Goal: Information Seeking & Learning: Learn about a topic

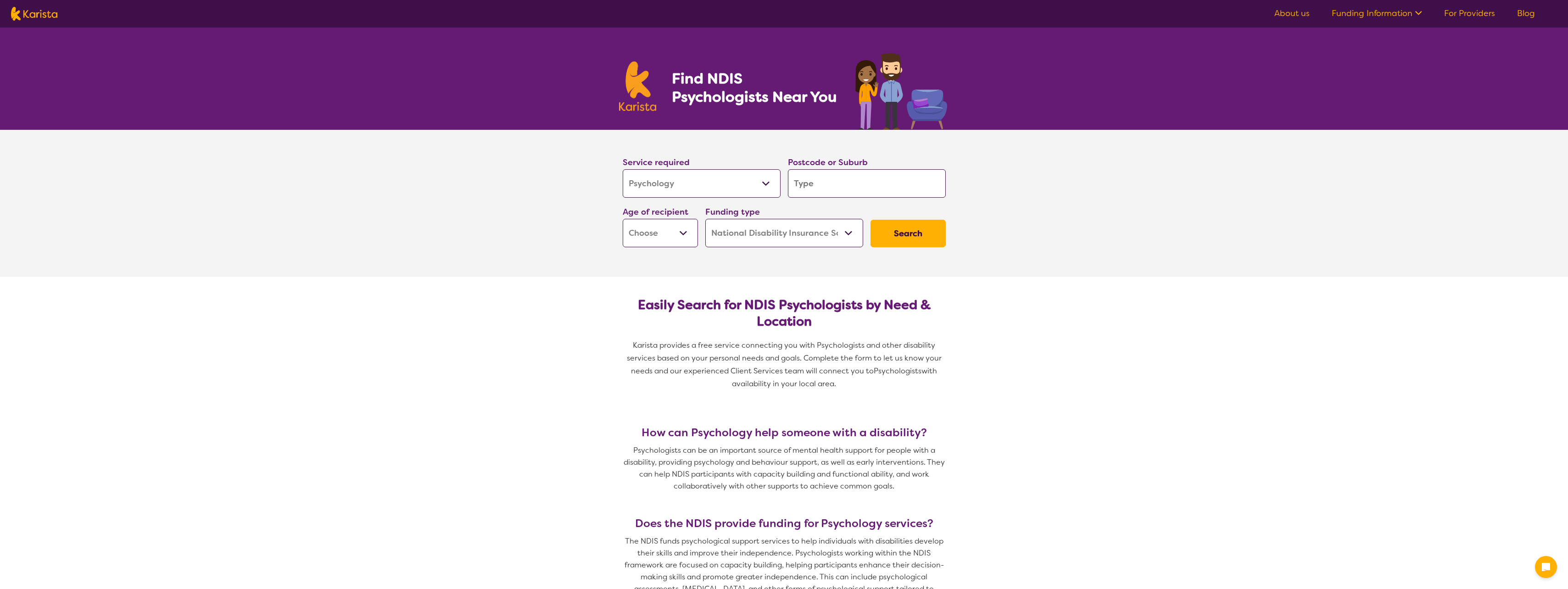
select select "Psychology"
select select "NDIS"
select select "Psychology"
select select "NDIS"
click at [713, 184] on select "Allied Health Assistant Assessment (ADHD or Autism) Behaviour support Counselli…" at bounding box center [701, 184] width 158 height 29
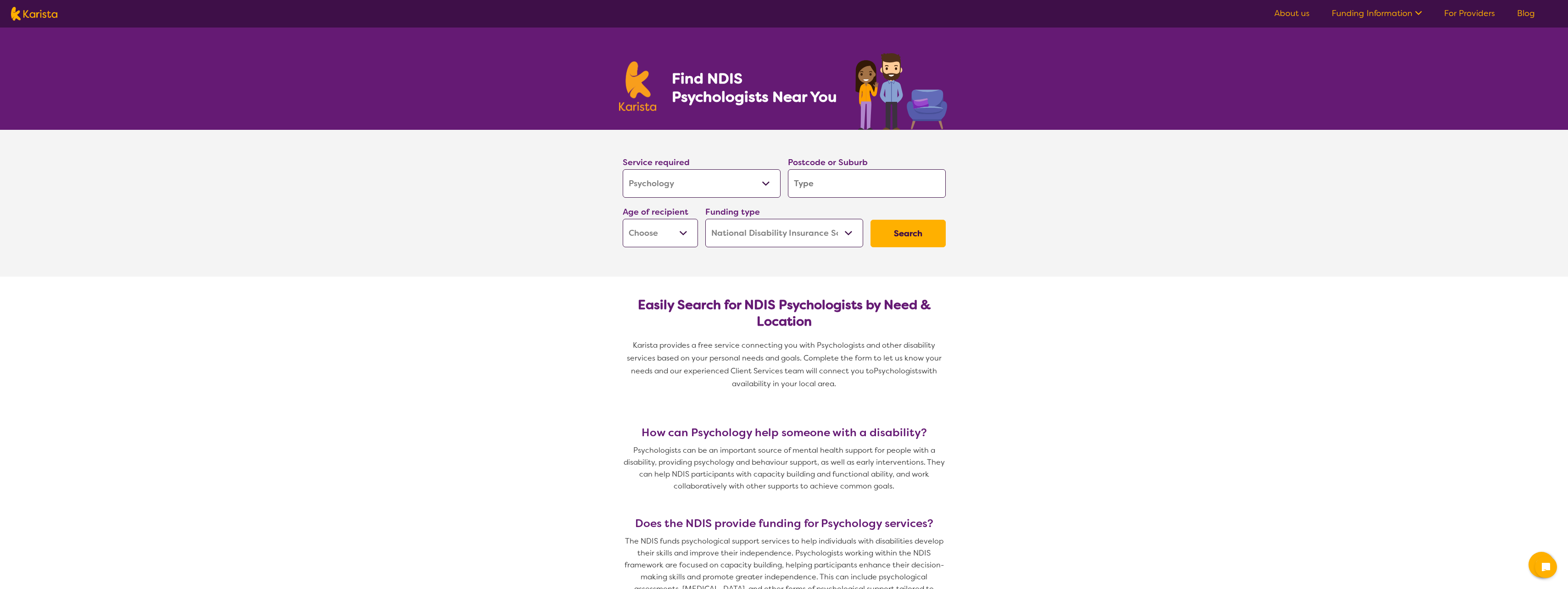
select select
click at [623, 169] on select "Allied Health Assistant Assessment (ADHD or Autism) Behaviour support Counselli…" at bounding box center [701, 184] width 158 height 29
select select
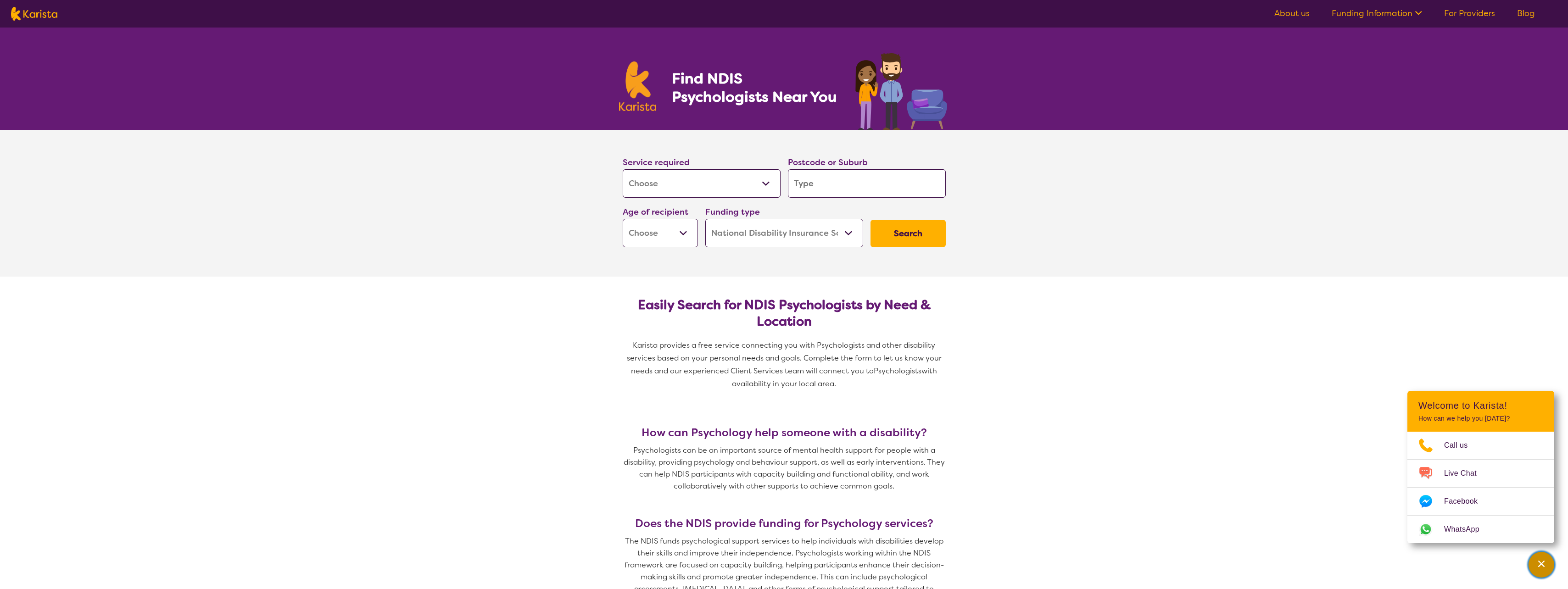
click at [1544, 563] on icon "Channel Menu" at bounding box center [1541, 563] width 9 height 9
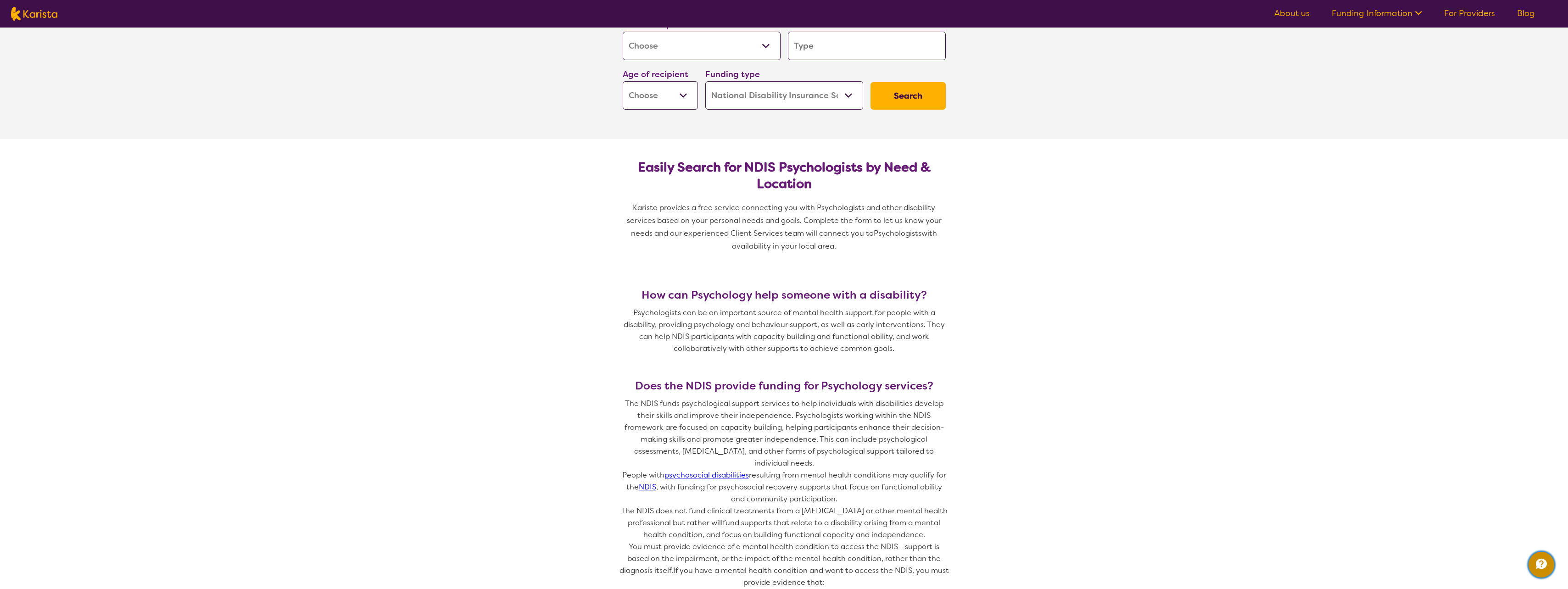
scroll to position [184, 0]
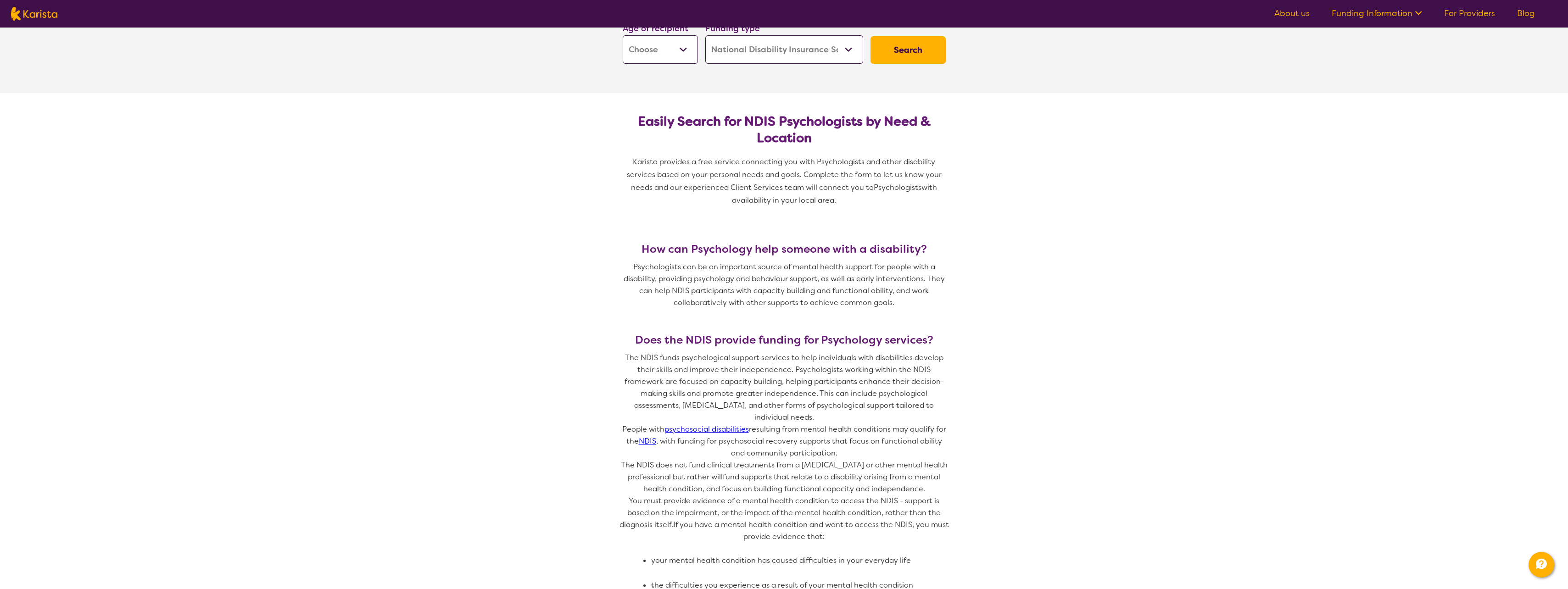
click at [729, 424] on link "psychosocial disabilities" at bounding box center [707, 429] width 85 height 10
click at [38, 6] on nav "About us Funding Information NDIS - National Disability Insurance Scheme HCP - …" at bounding box center [784, 14] width 1568 height 27
click at [42, 12] on img at bounding box center [34, 14] width 46 height 14
select select "NDIS"
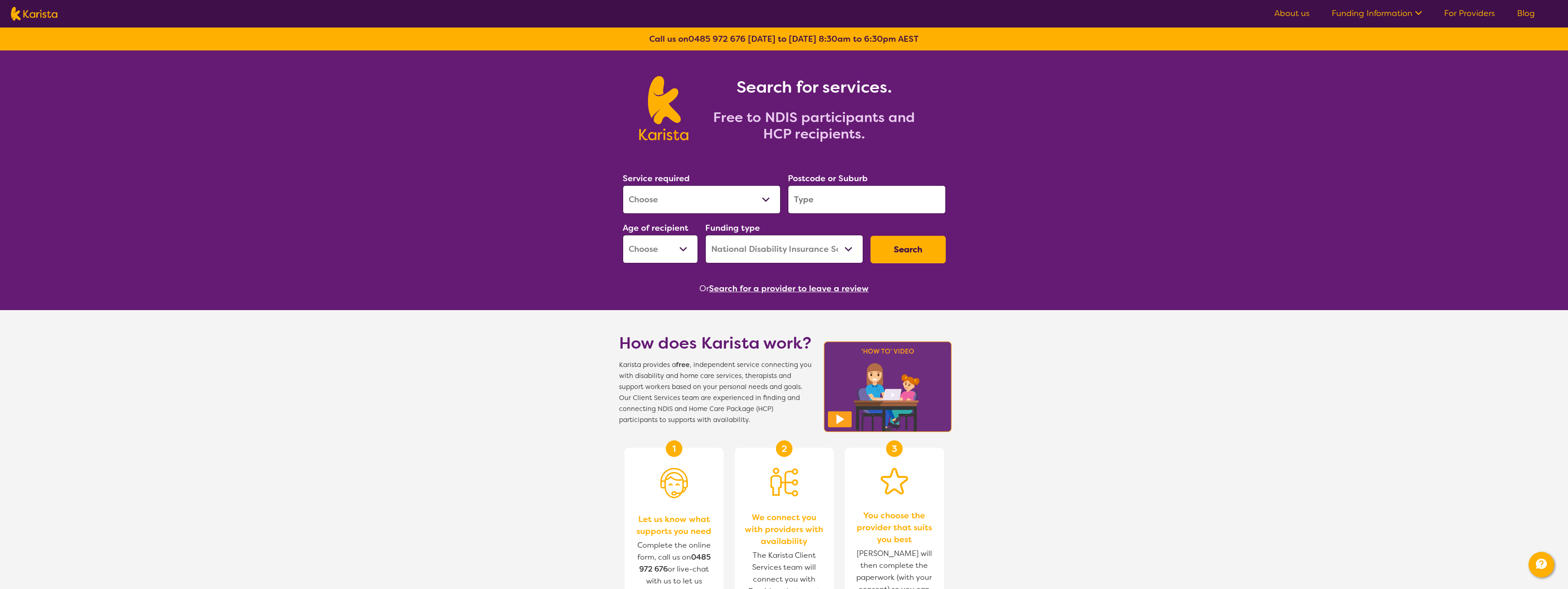
click at [688, 197] on select "Allied Health Assistant Assessment (ADHD or Autism) Behaviour support Counselli…" at bounding box center [701, 200] width 158 height 29
select select "Counselling"
click at [623, 185] on select "Allied Health Assistant Assessment (ADHD or Autism) Behaviour support Counselli…" at bounding box center [701, 200] width 158 height 29
click at [670, 252] on select "Early Childhood - 0 to 9 Child - 10 to 11 Adolescent - 12 to 17 Adult - 18 to 6…" at bounding box center [660, 249] width 75 height 29
select select "AD"
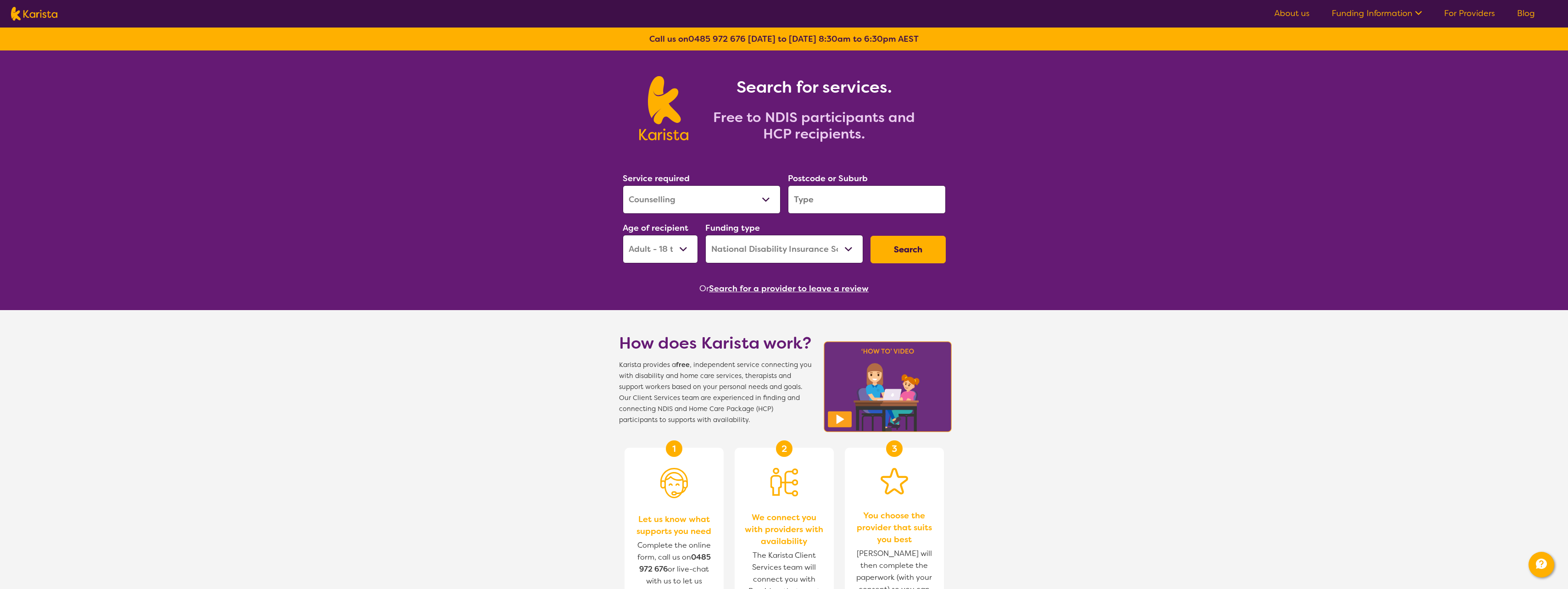
click at [623, 235] on select "Early Childhood - 0 to 9 Child - 10 to 11 Adolescent - 12 to 17 Adult - 18 to 6…" at bounding box center [660, 249] width 75 height 29
click at [864, 205] on input "search" at bounding box center [867, 200] width 158 height 29
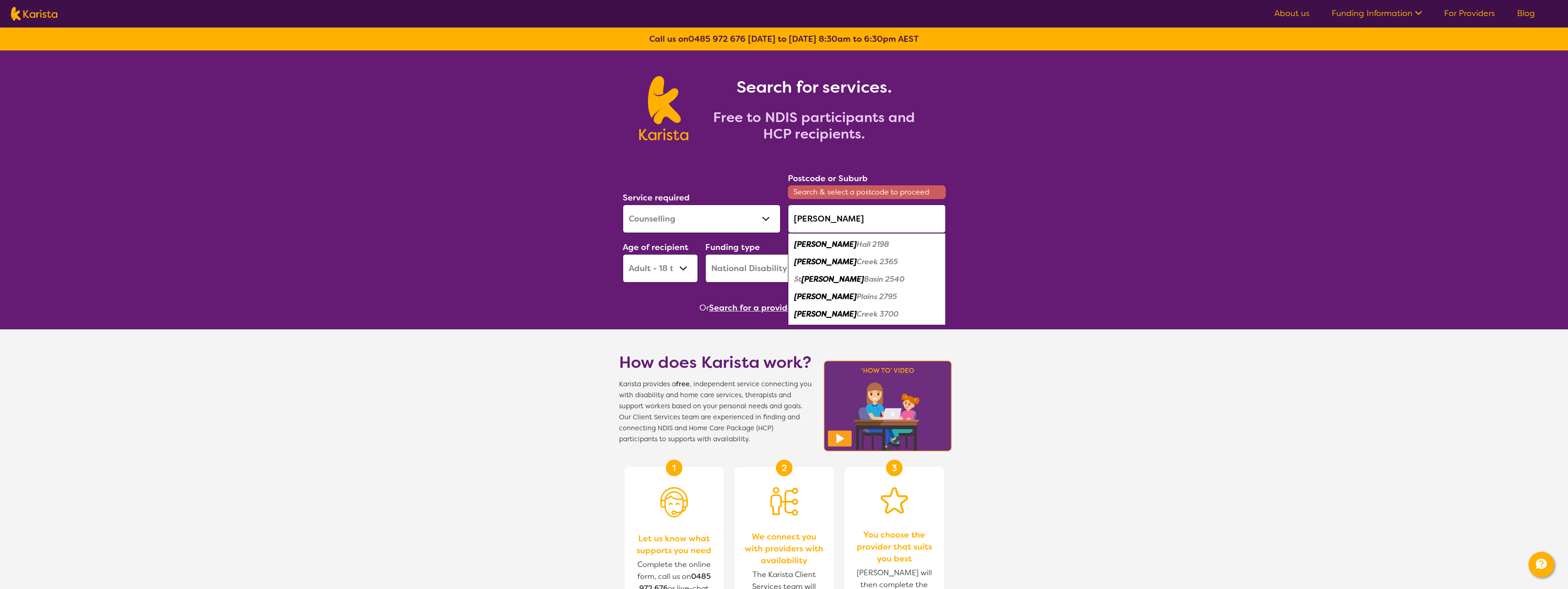
click at [857, 245] on em "Hall 2198" at bounding box center [873, 245] width 33 height 10
type input "2198"
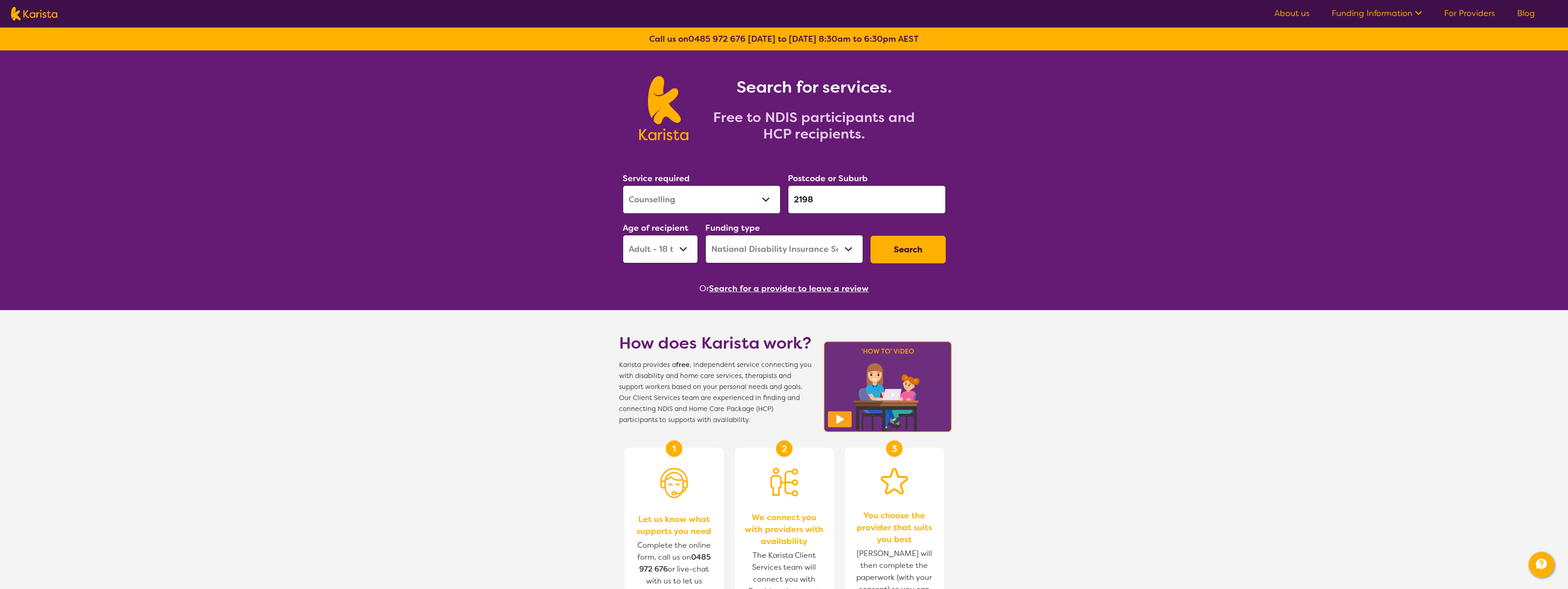
click at [928, 258] on button "Search" at bounding box center [908, 249] width 75 height 27
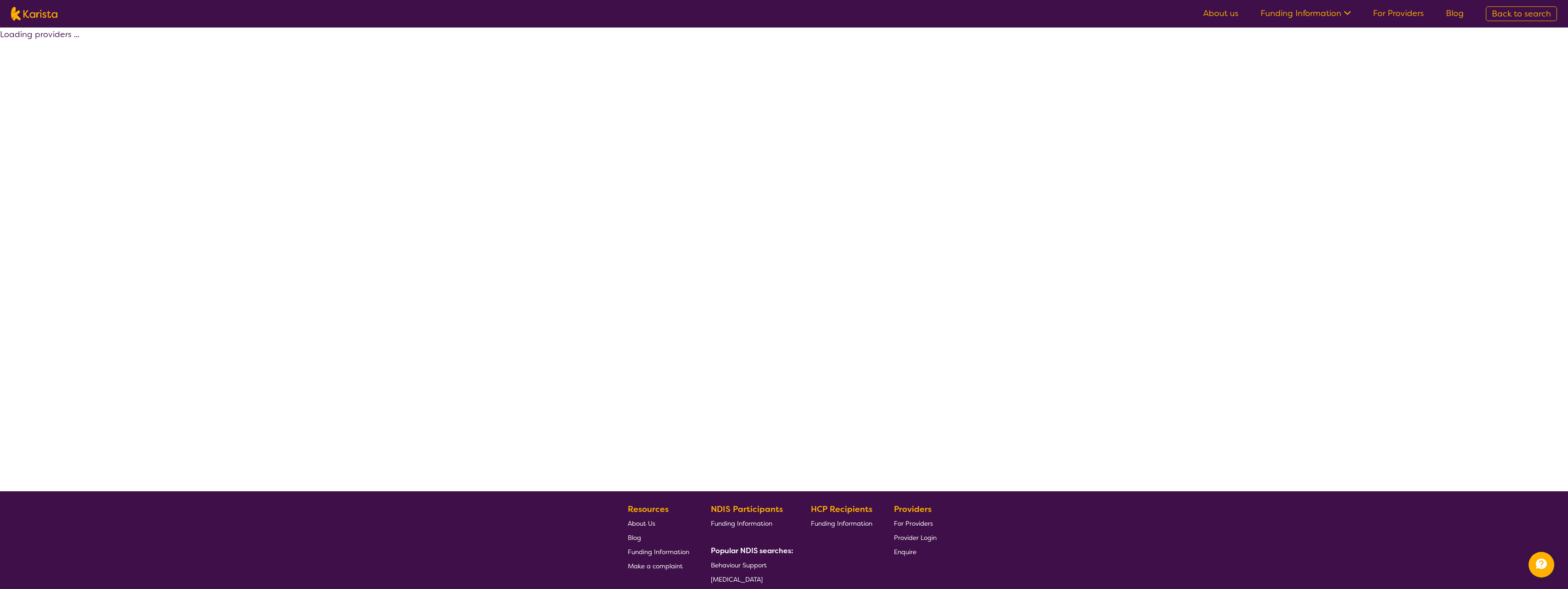
select select "by_score"
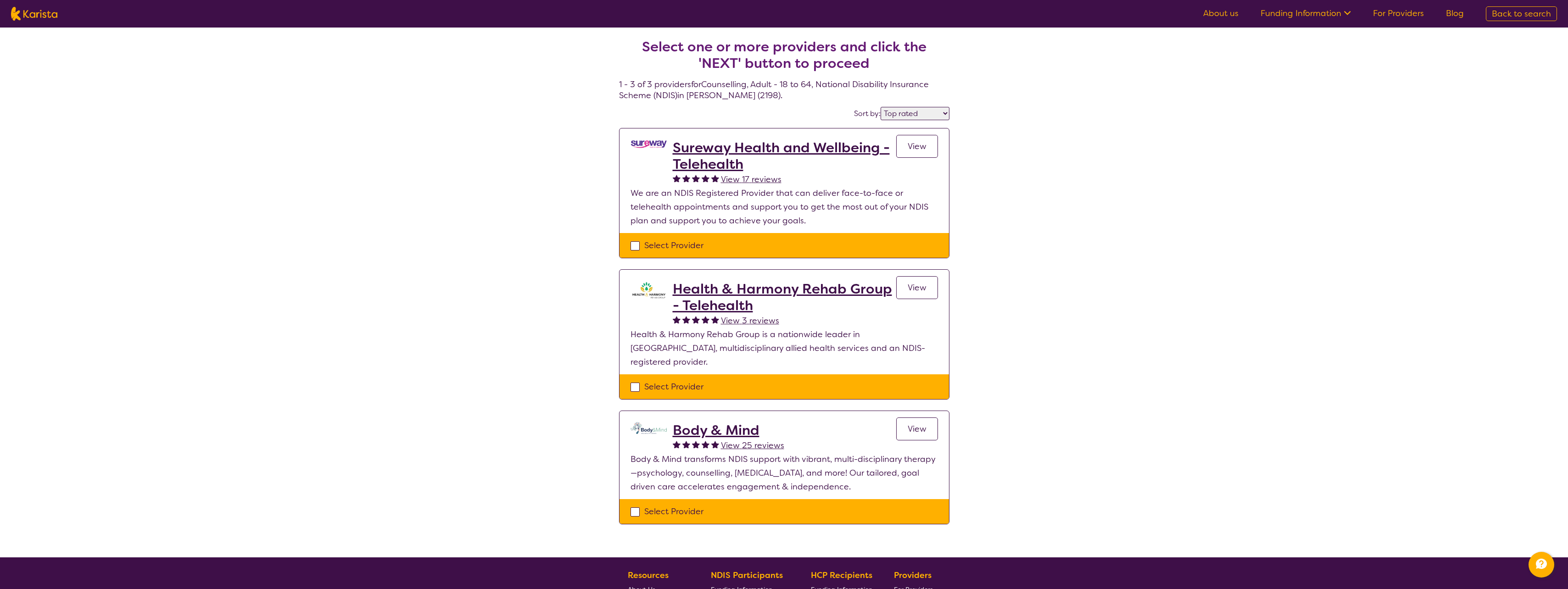
select select "Counselling"
select select "AD"
select select "NDIS"
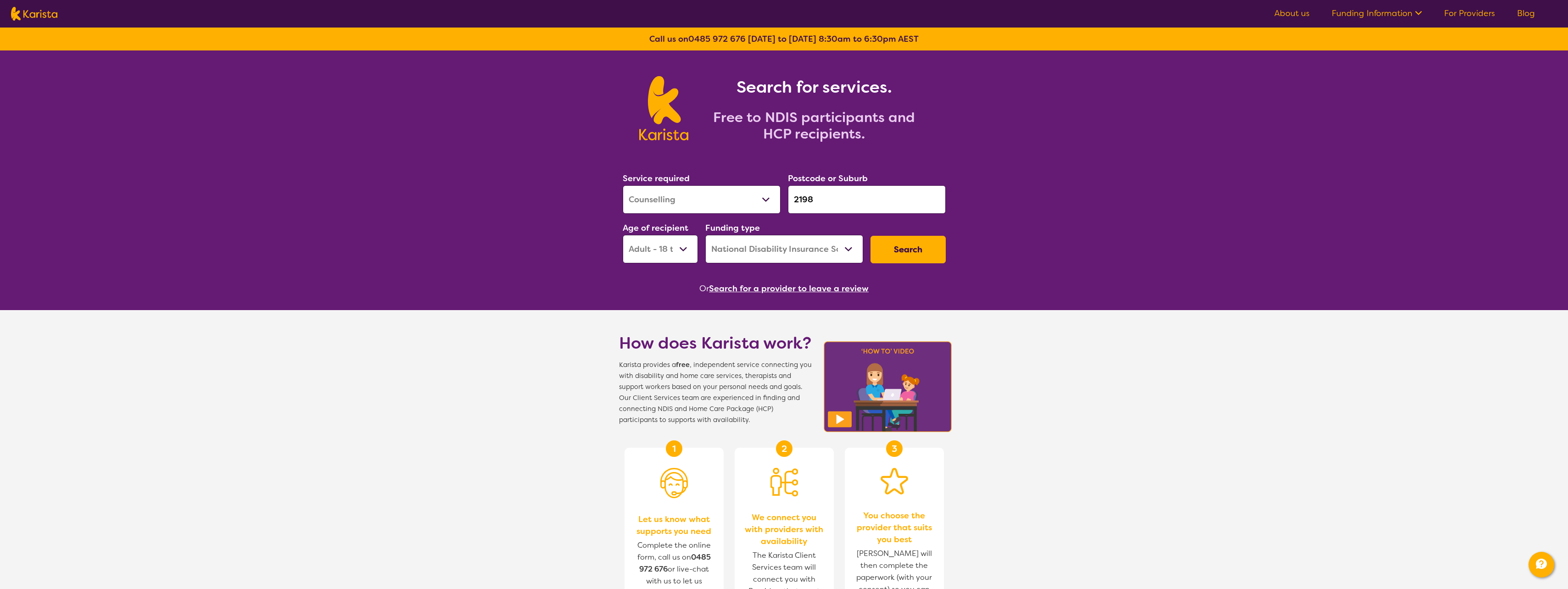
drag, startPoint x: 823, startPoint y: 198, endPoint x: 730, endPoint y: 202, distance: 93.1
click at [730, 202] on div "Service required Allied Health Assistant Assessment (ADHD or Autism) Behaviour …" at bounding box center [784, 217] width 330 height 99
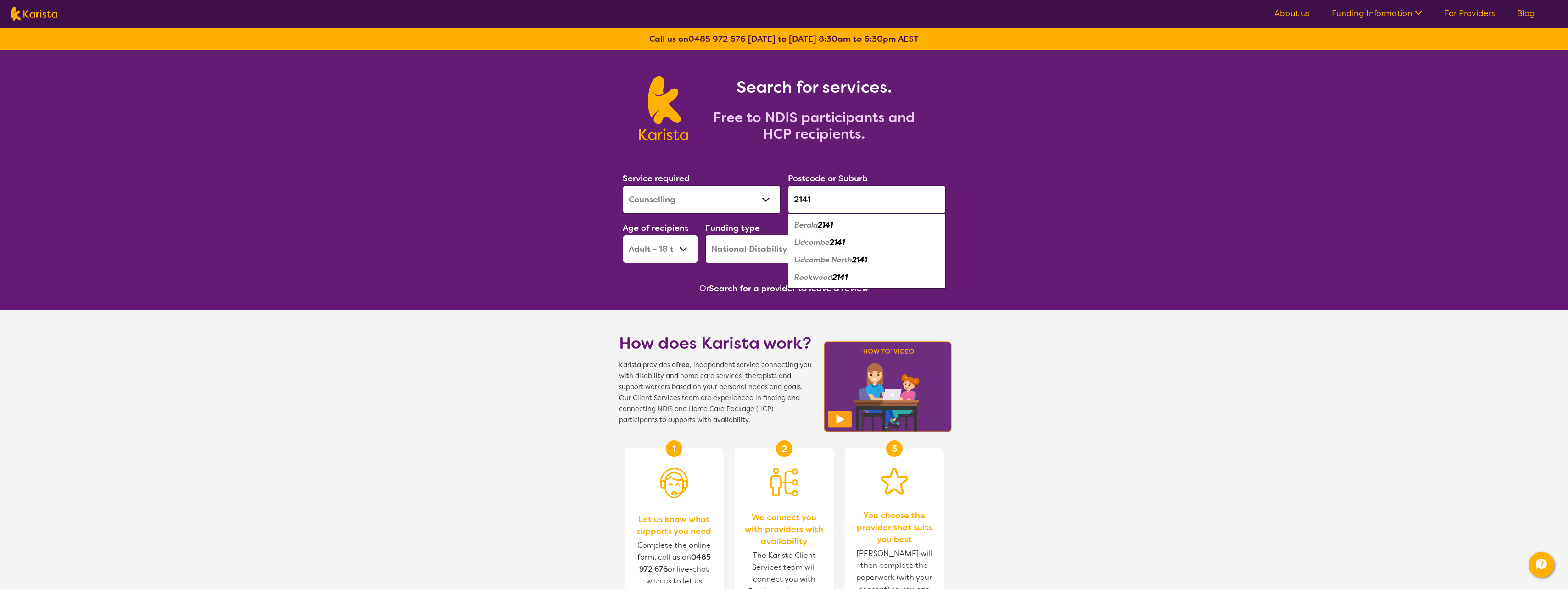
type input "2141"
click at [834, 246] on em "2141" at bounding box center [837, 242] width 15 height 10
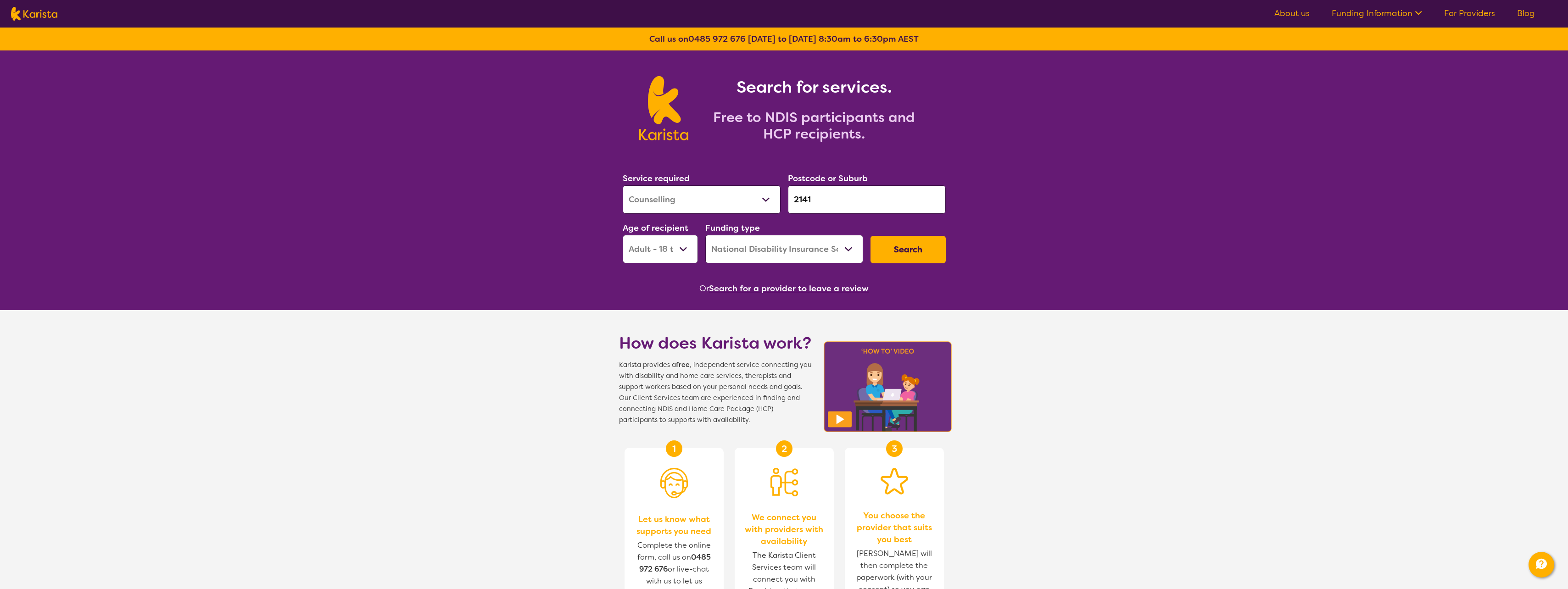
click at [934, 249] on button "Search" at bounding box center [908, 249] width 75 height 27
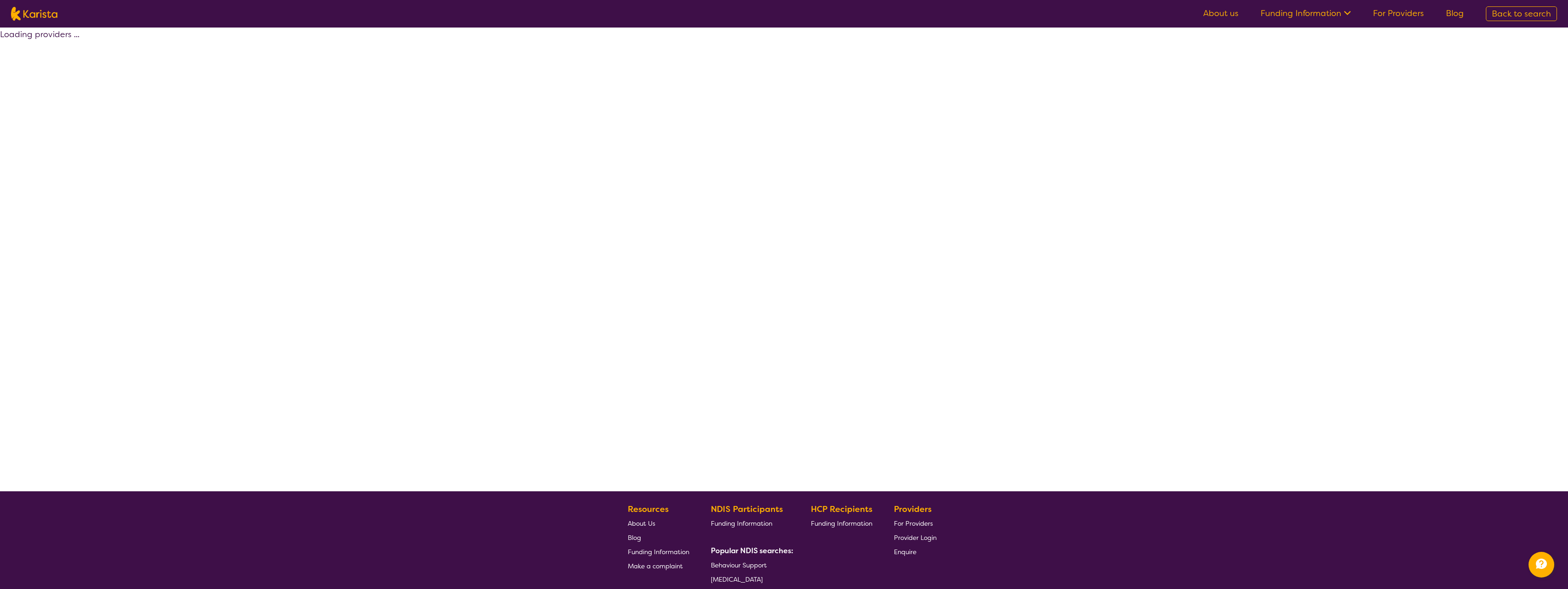
select select "by_score"
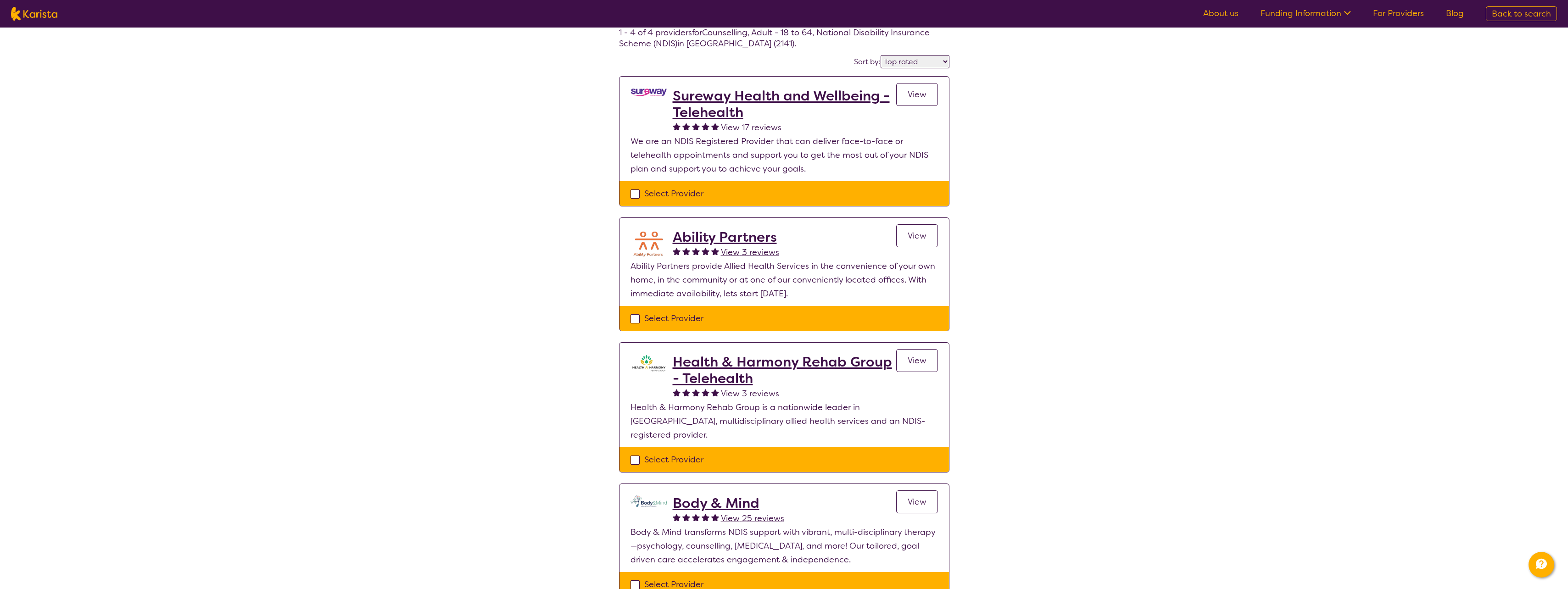
scroll to position [46, 0]
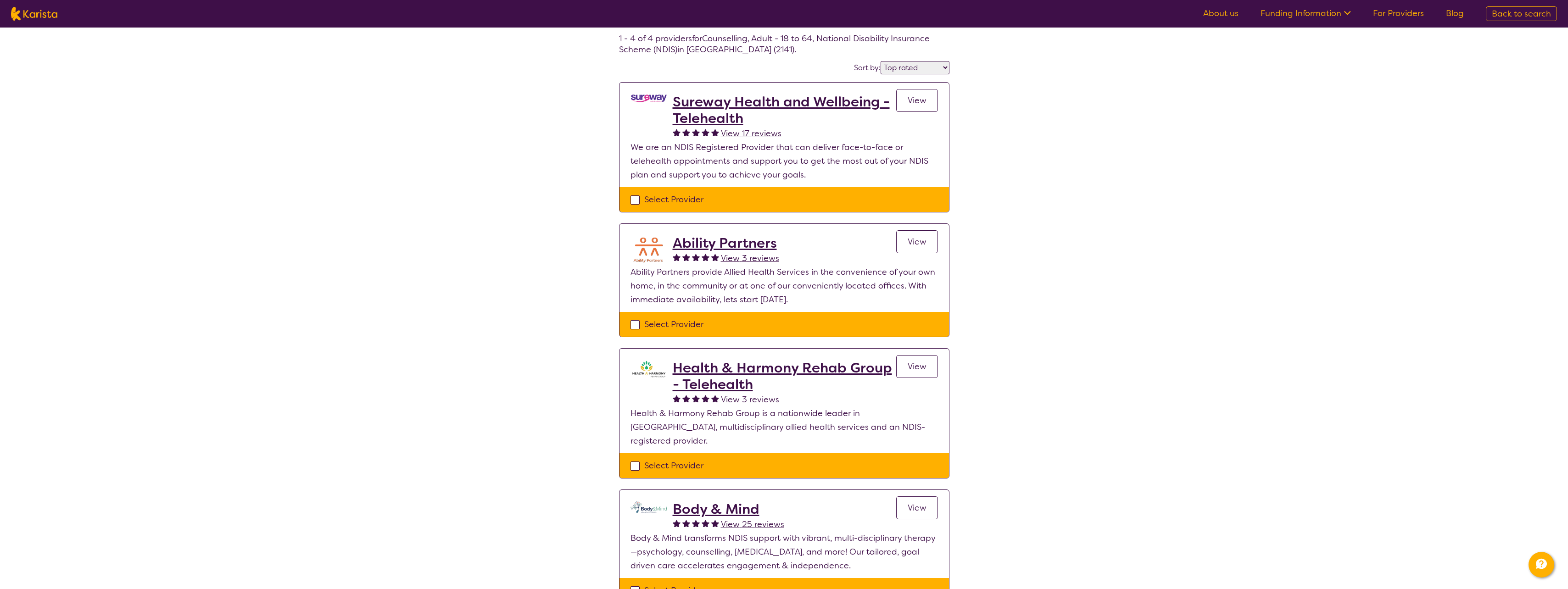
click at [753, 243] on h2 "Ability Partners" at bounding box center [725, 243] width 106 height 17
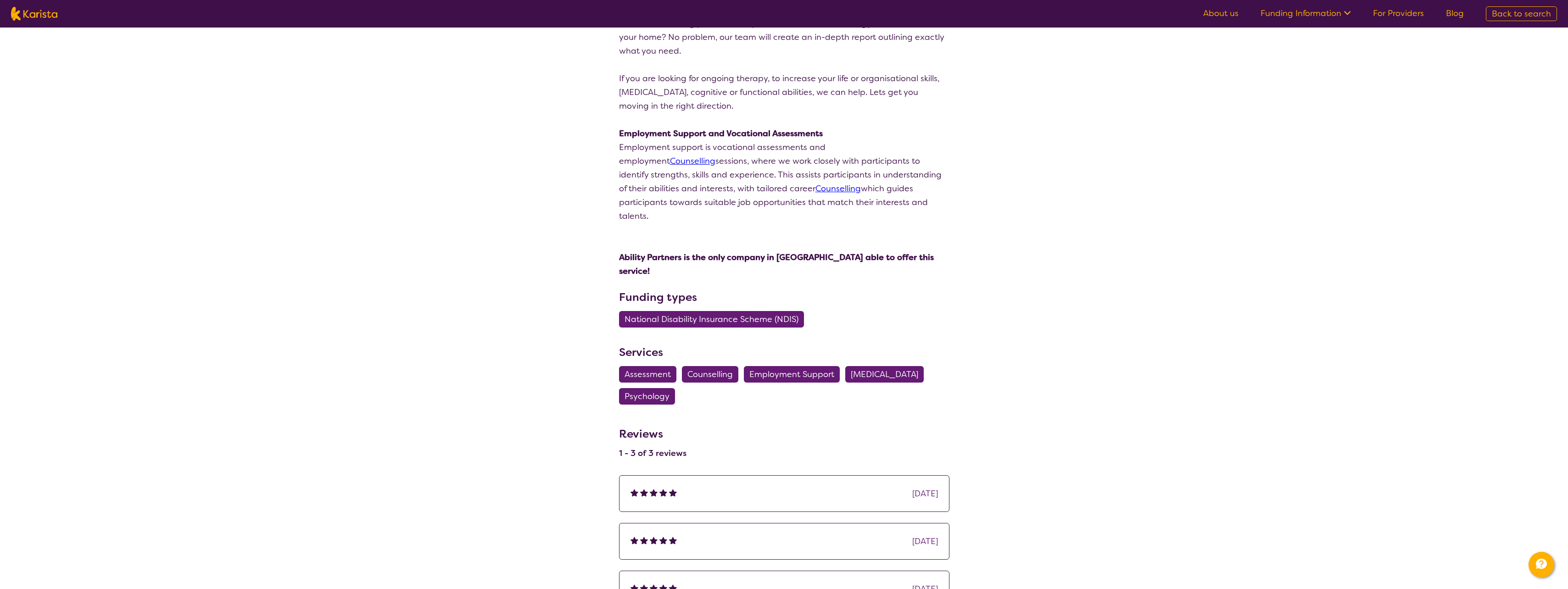
scroll to position [413, 0]
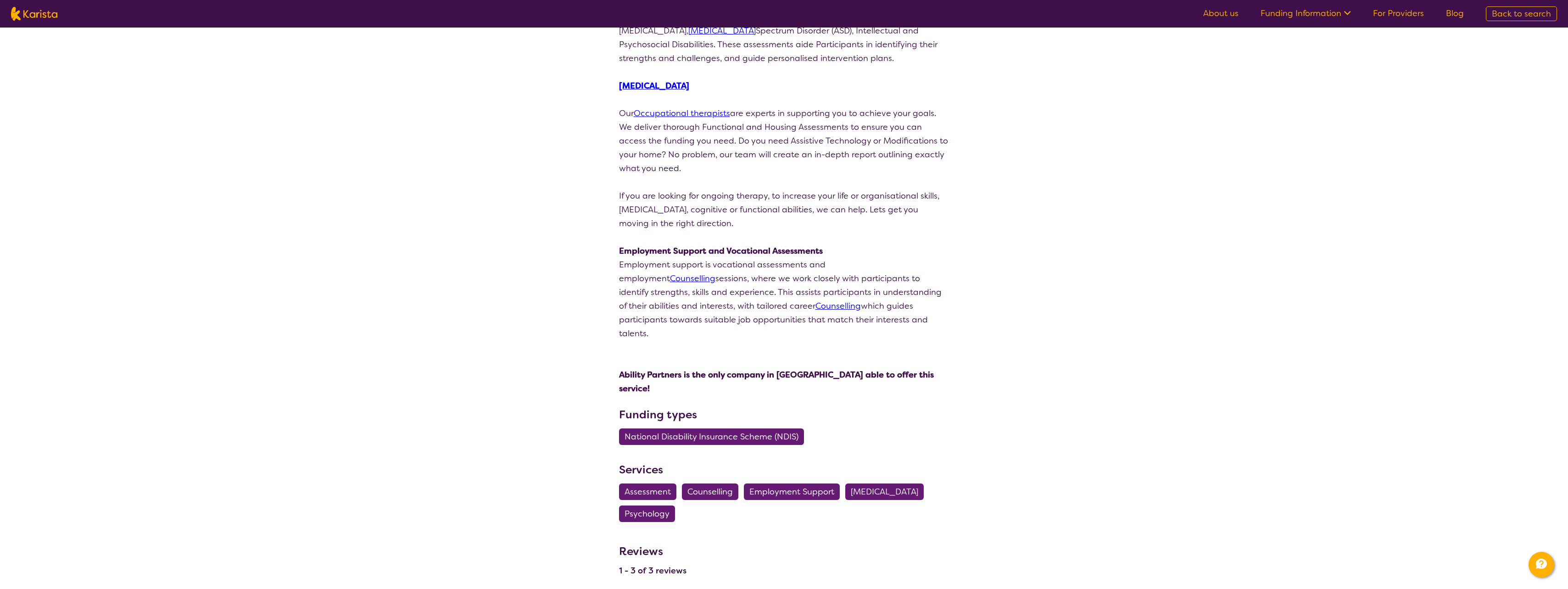
click at [716, 273] on link "Counselling" at bounding box center [692, 279] width 46 height 11
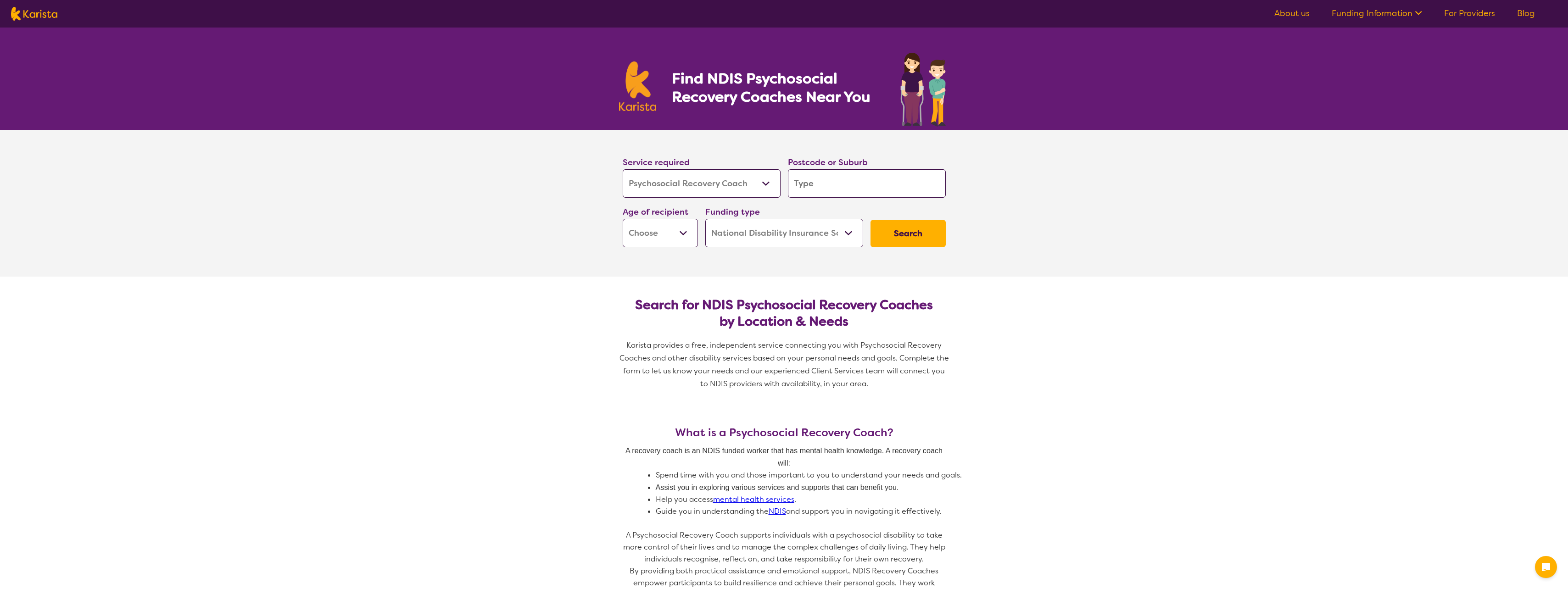
select select "Psychosocial Recovery Coach"
select select "NDIS"
select select "Psychosocial Recovery Coach"
select select "NDIS"
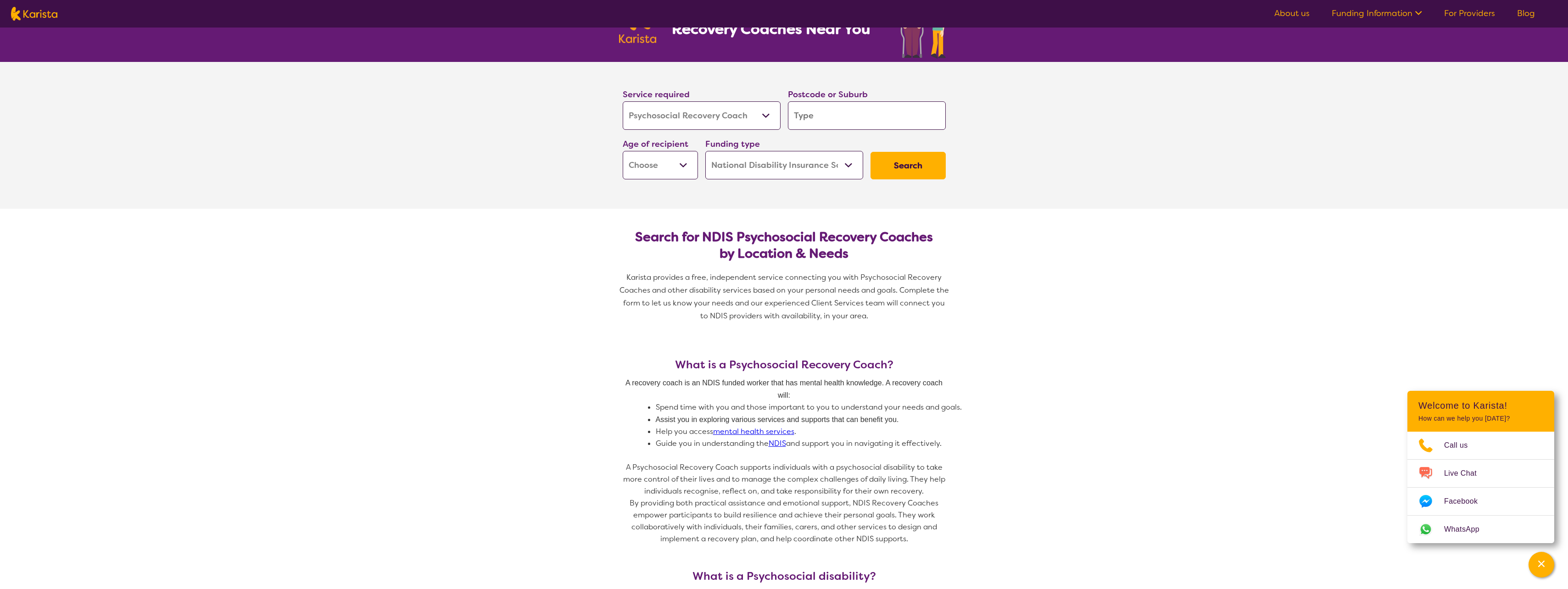
scroll to position [92, 0]
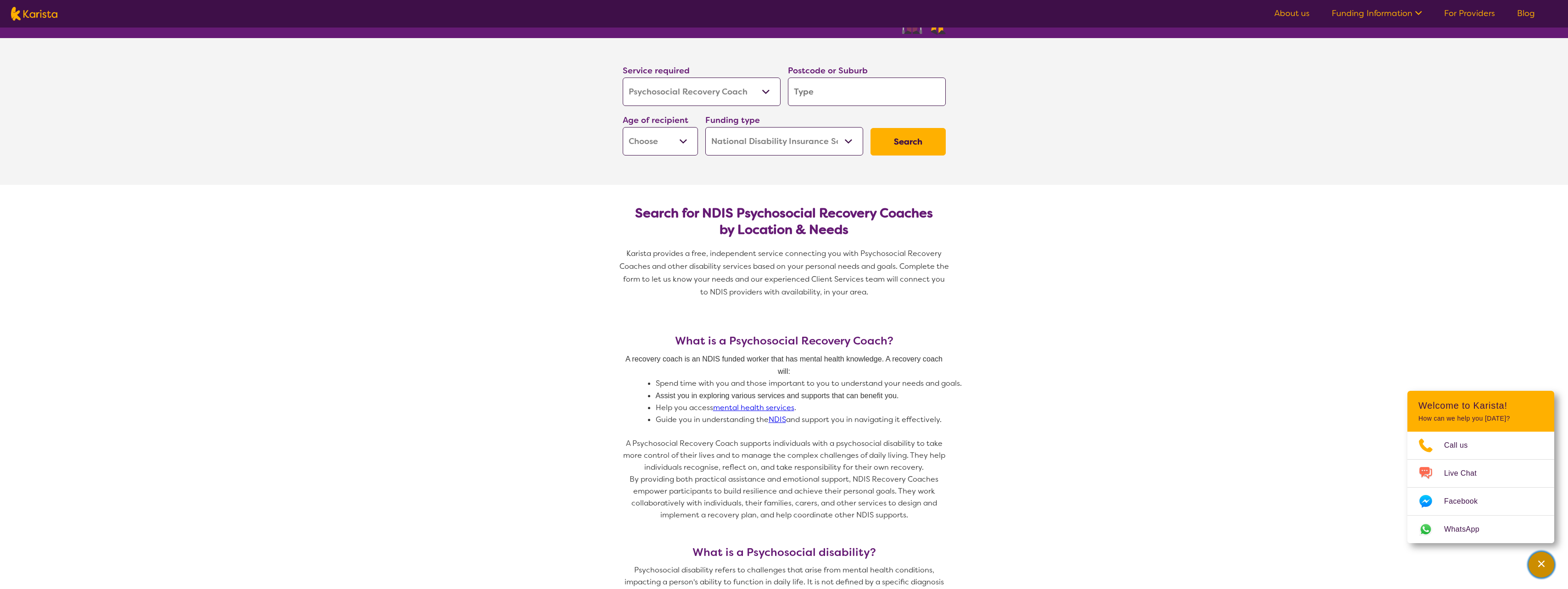
click at [1534, 568] on div "Channel Menu" at bounding box center [1542, 564] width 18 height 20
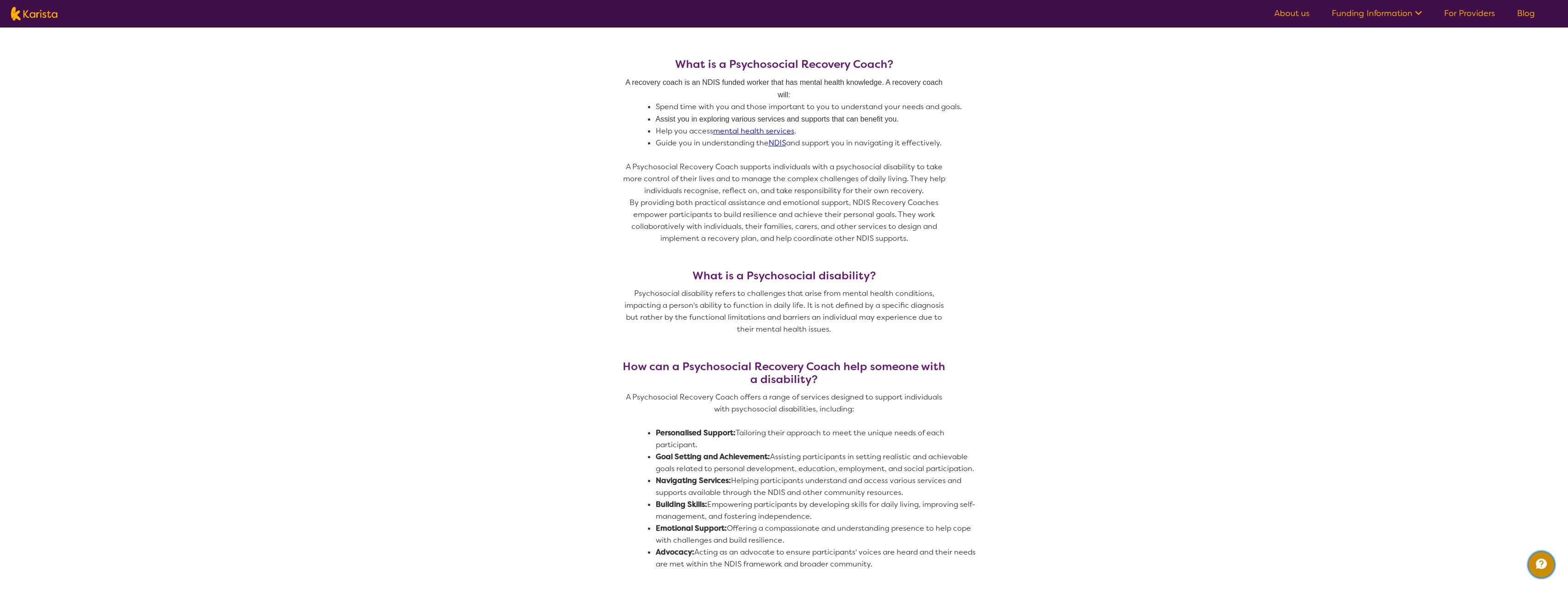
scroll to position [459, 0]
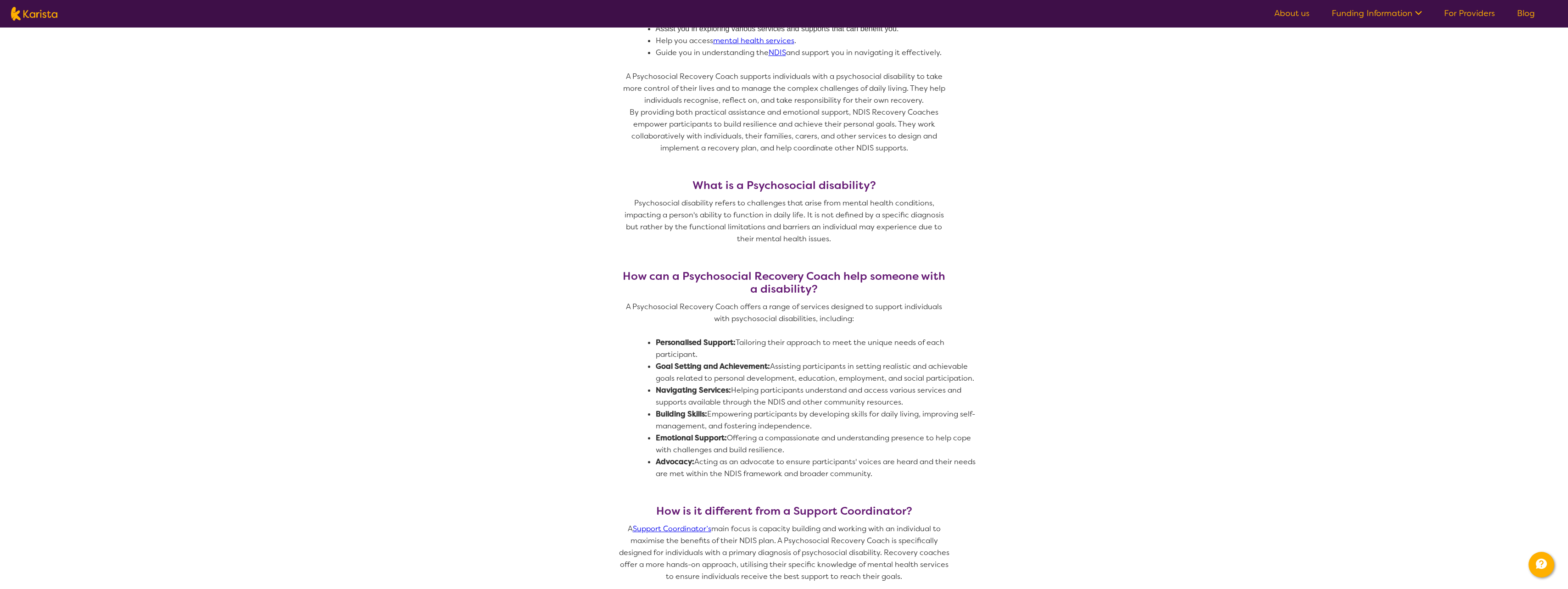
click at [890, 440] on li "Emotional Support: Offering a compassionate and understanding presence to help …" at bounding box center [820, 444] width 330 height 24
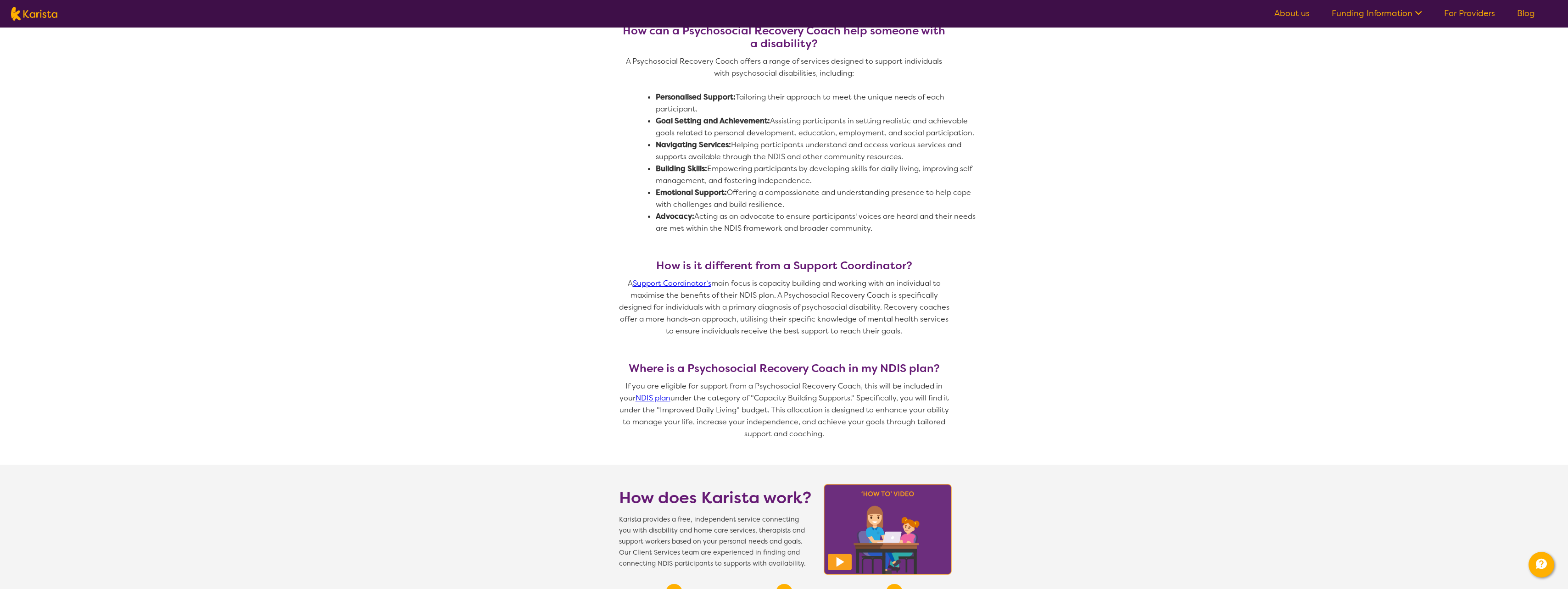
scroll to position [688, 0]
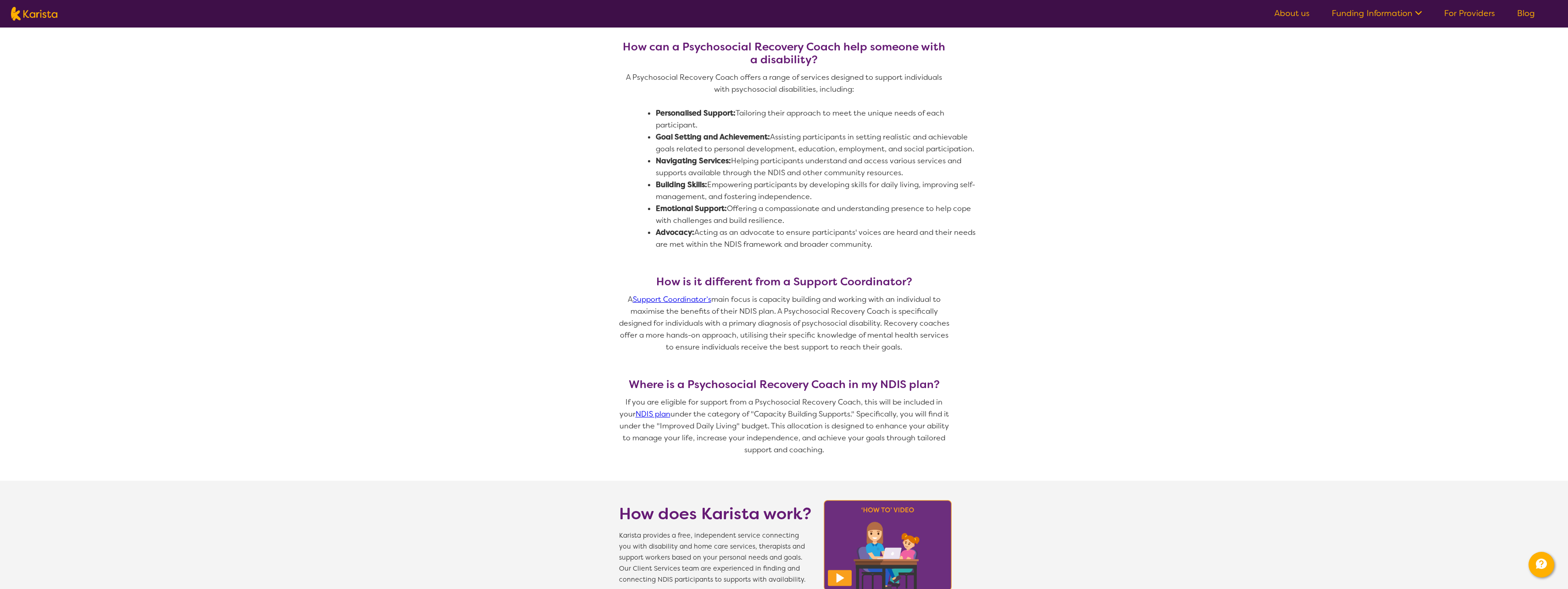
click at [693, 294] on link "Support Coordinator’s" at bounding box center [672, 299] width 78 height 10
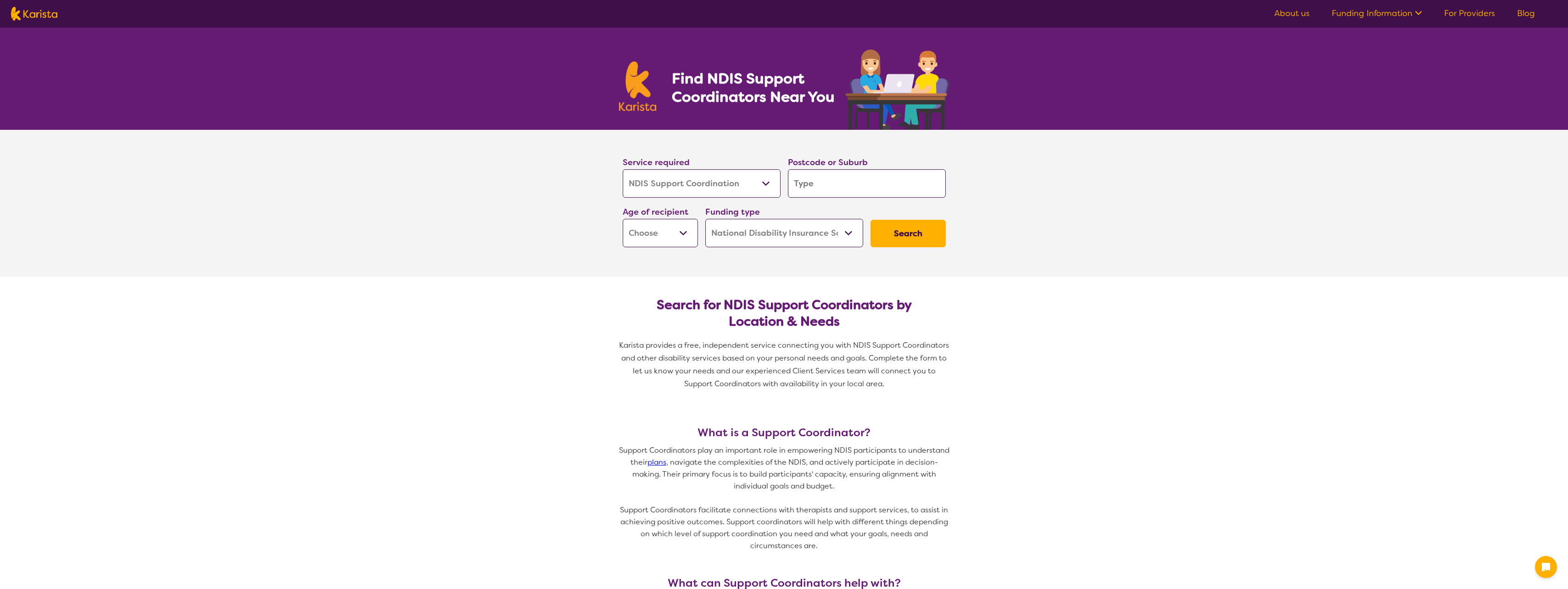
select select "NDIS Support Coordination"
select select "NDIS"
select select "NDIS Support Coordination"
select select "NDIS"
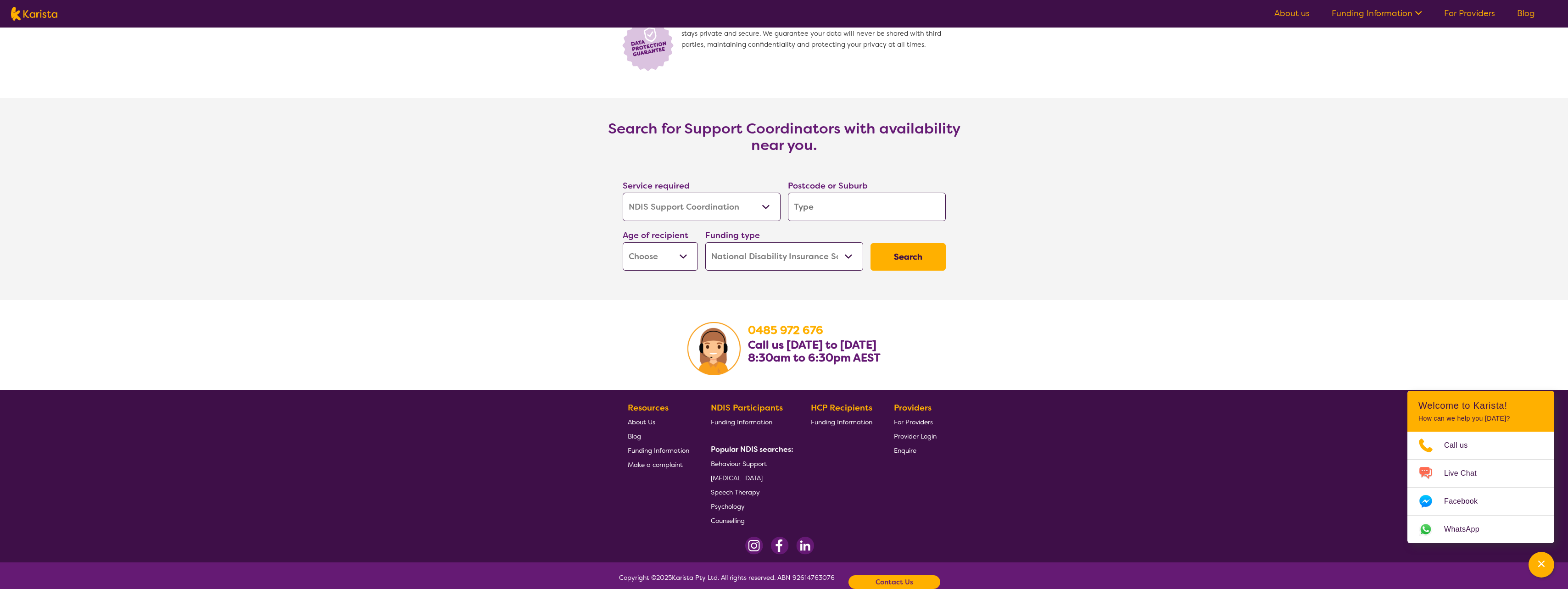
scroll to position [1536, 0]
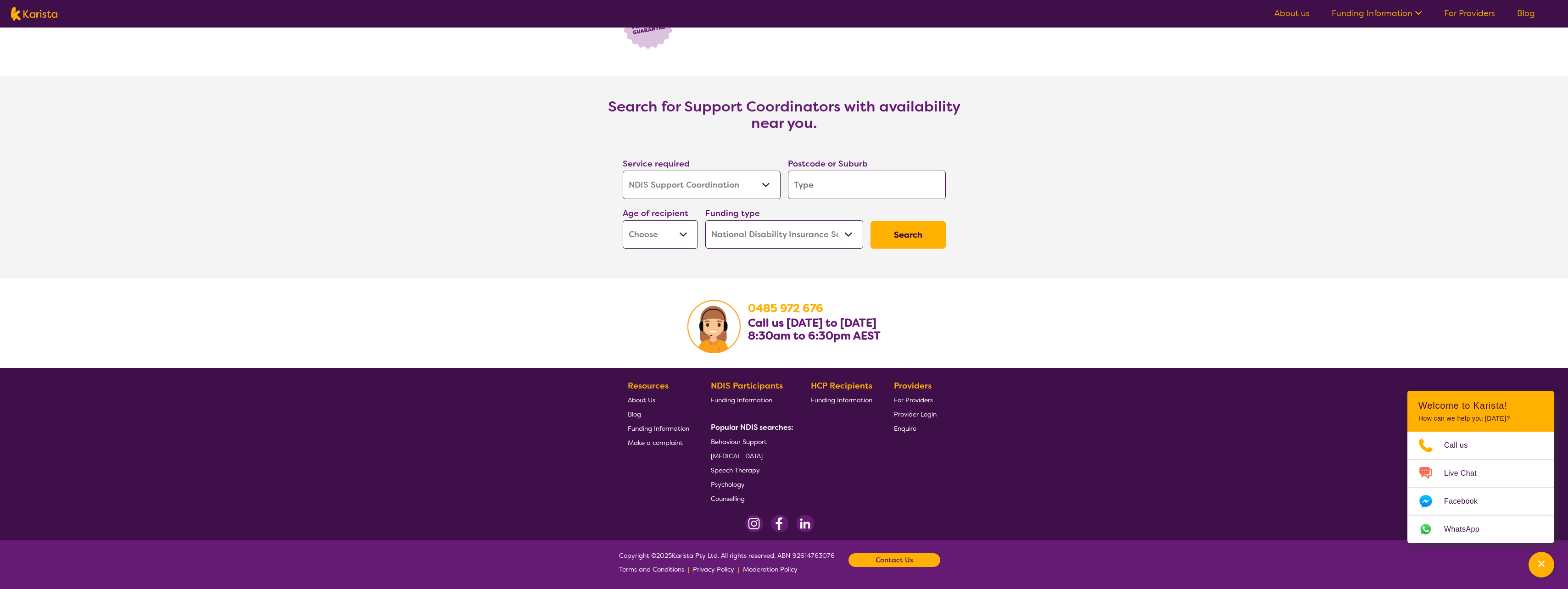
click at [677, 430] on span "Funding Information" at bounding box center [658, 428] width 62 height 8
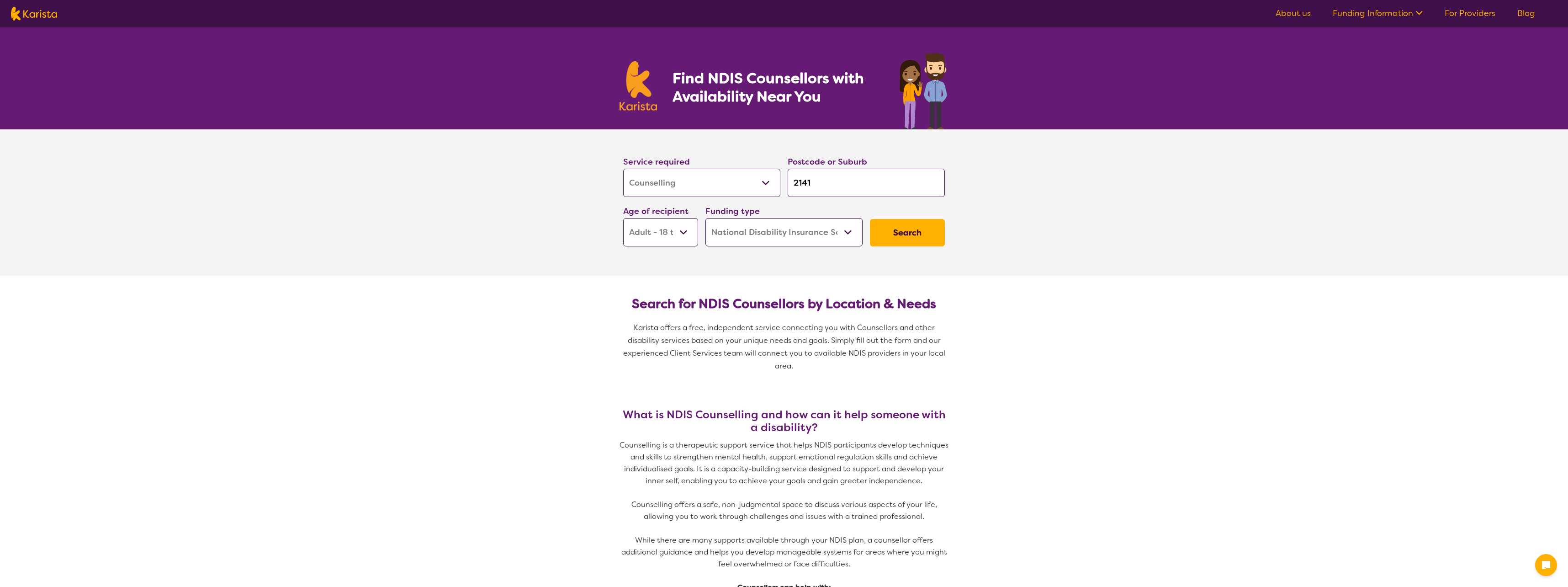
select select "Counselling"
select select "AD"
select select "NDIS"
select select "Counselling"
select select "AD"
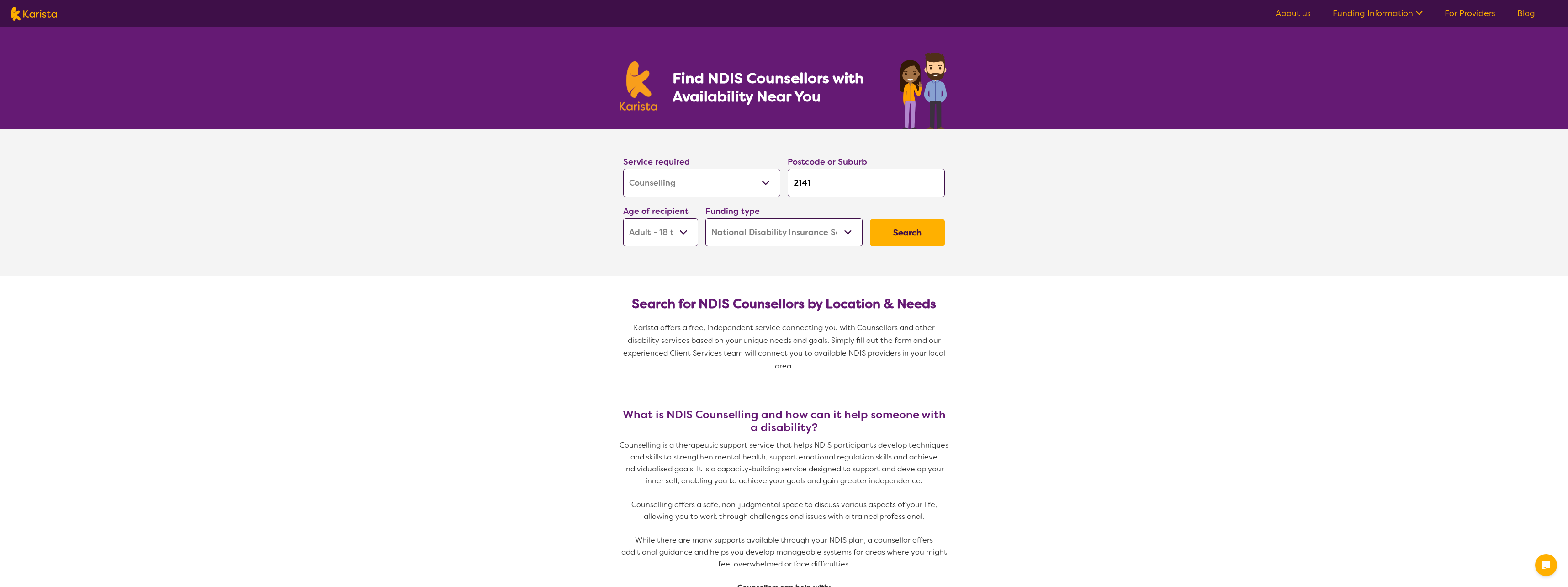
select select "NDIS"
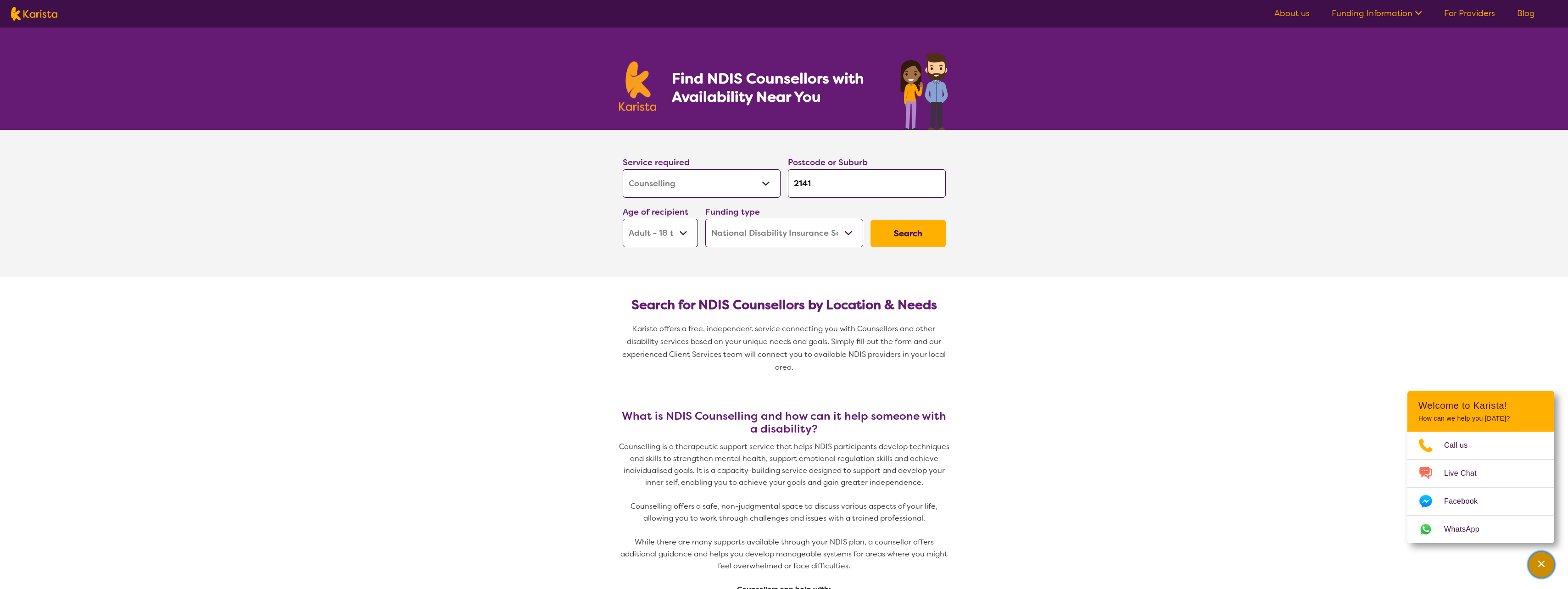
click at [1544, 567] on icon "Channel Menu" at bounding box center [1541, 563] width 9 height 9
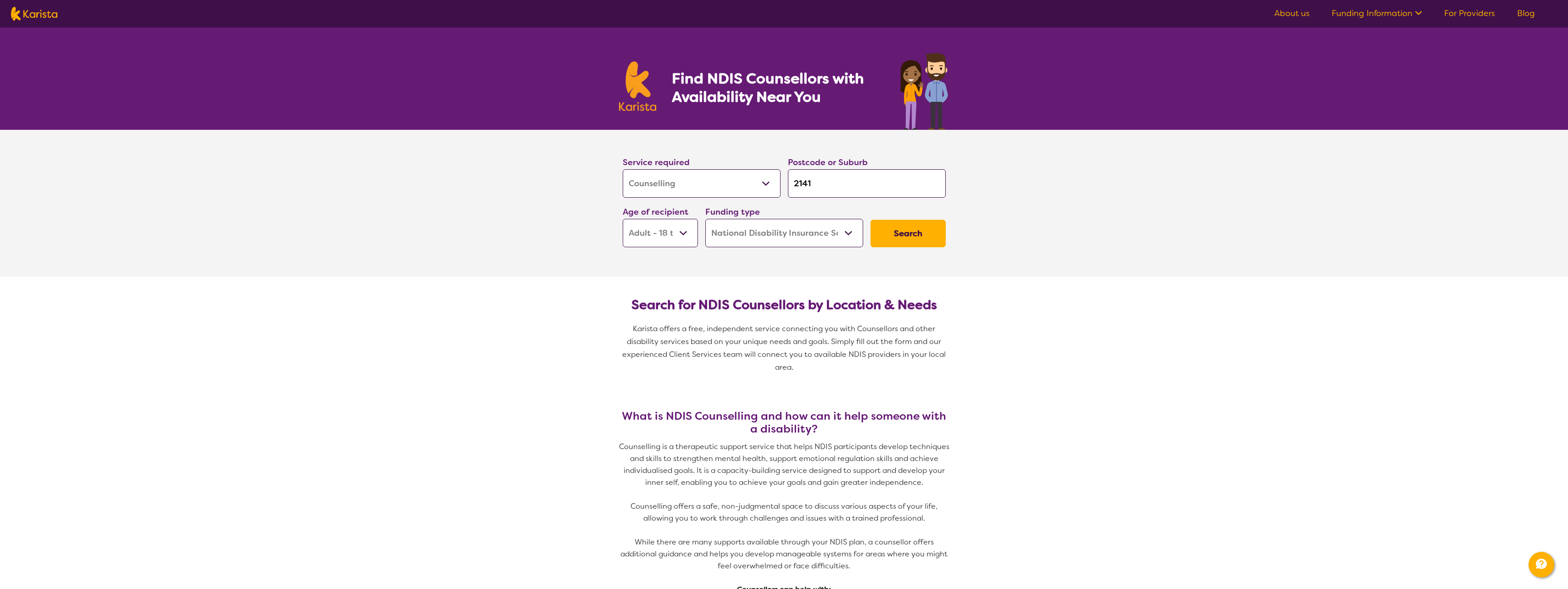
click at [762, 178] on select "Allied Health Assistant Assessment ([MEDICAL_DATA] or [MEDICAL_DATA]) Behaviour…" at bounding box center [701, 184] width 158 height 29
select select "Key Worker"
click at [623, 169] on select "Allied Health Assistant Assessment (ADHD or Autism) Behaviour support Counselli…" at bounding box center [701, 184] width 158 height 29
select select "Key Worker"
click at [923, 234] on button "Search" at bounding box center [908, 233] width 75 height 27
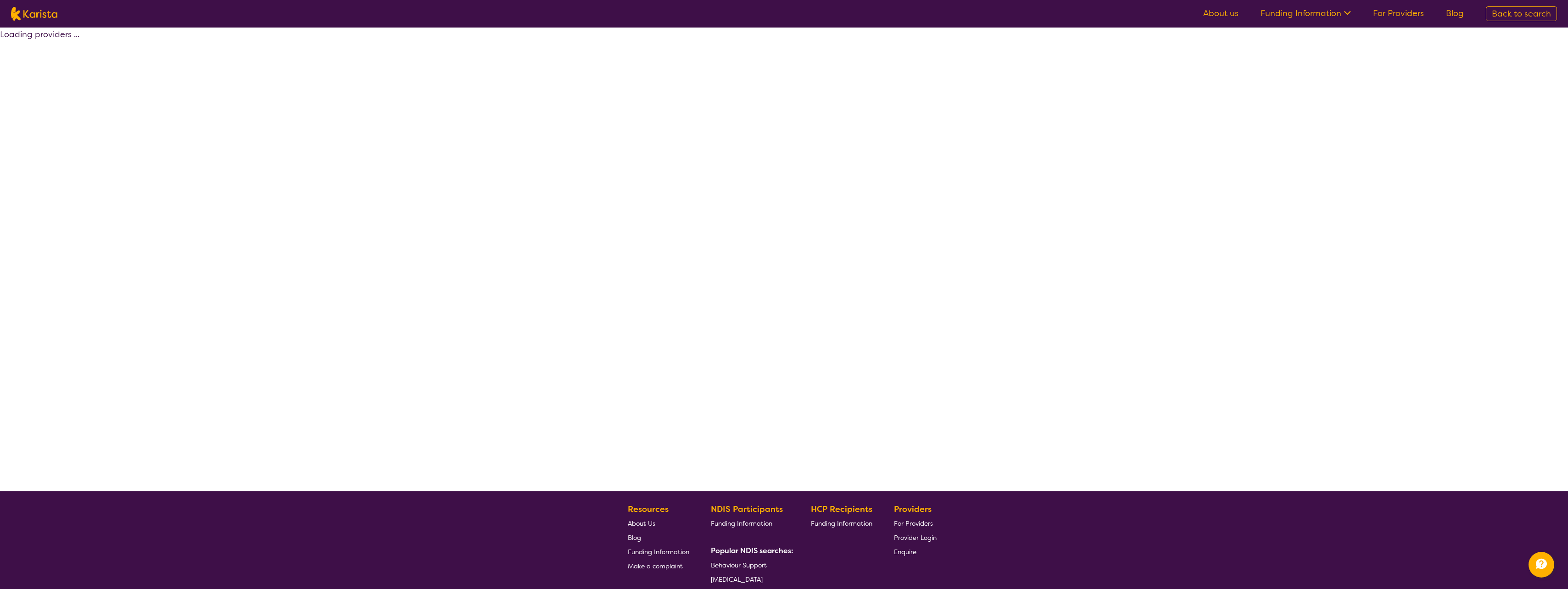
select select "NDIS"
select select "Key Worker"
select select "AD"
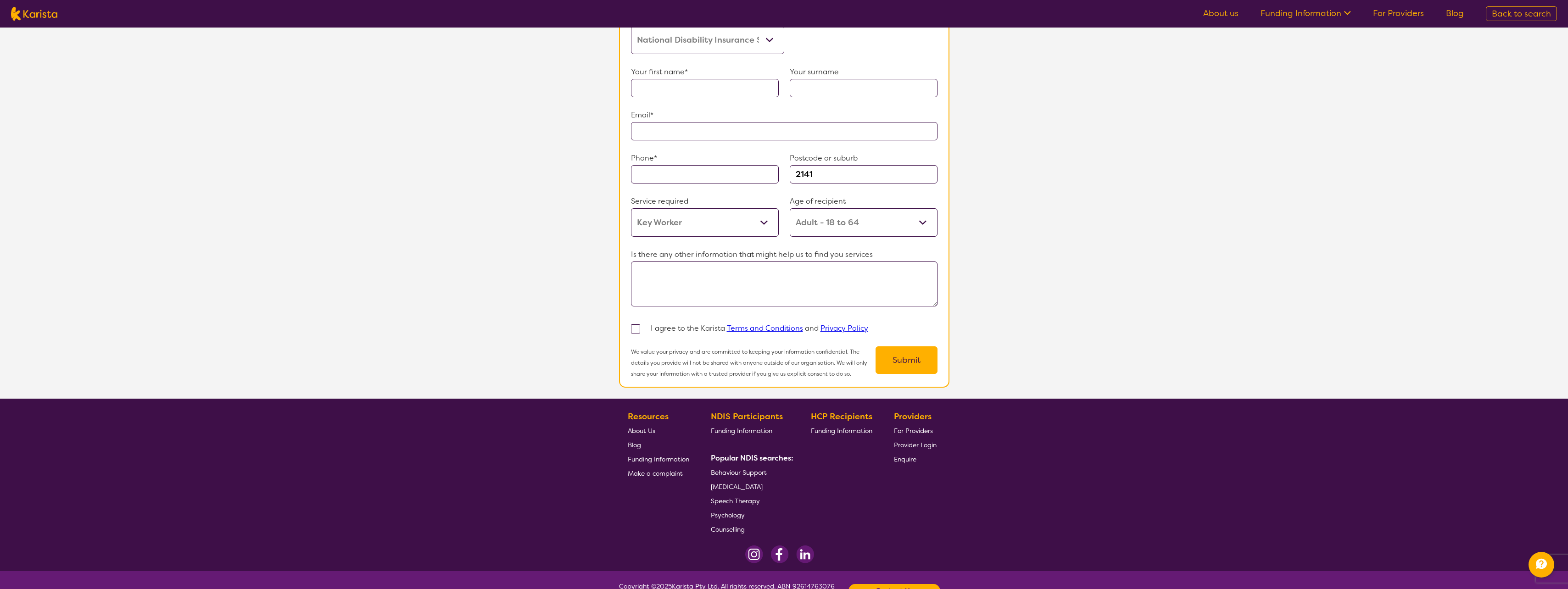
scroll to position [628, 0]
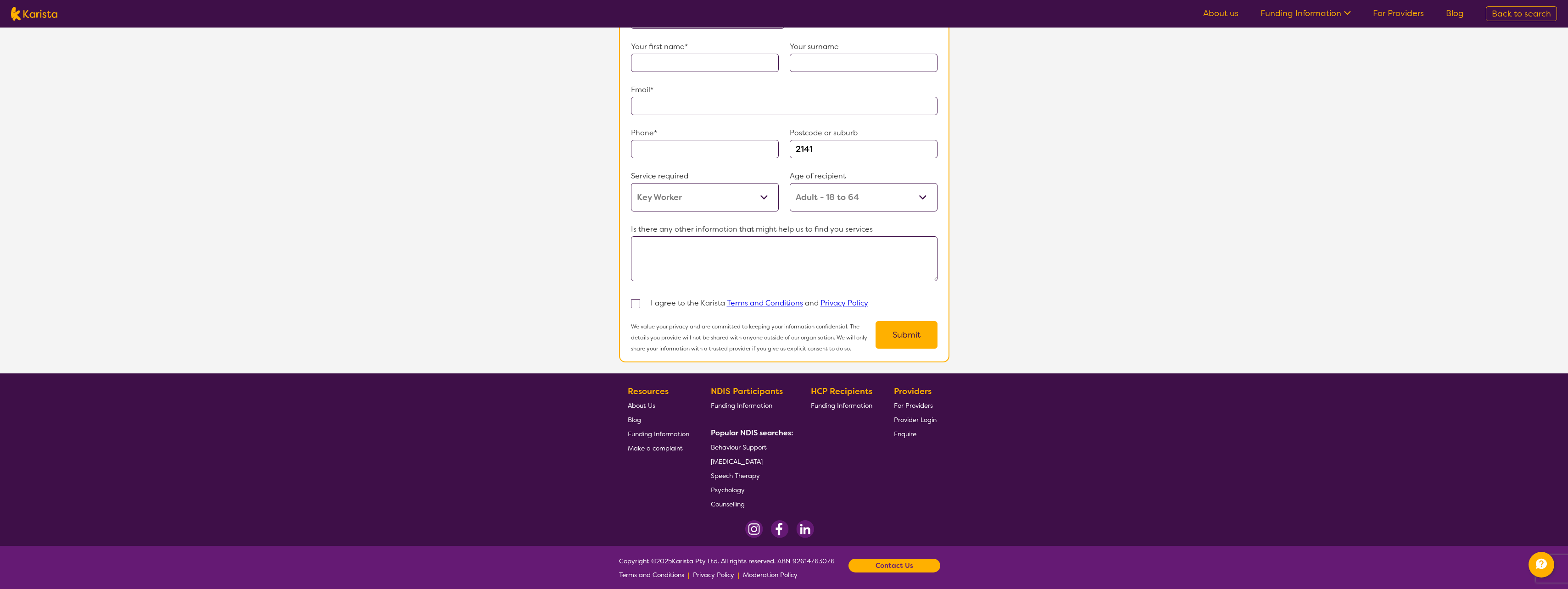
click at [916, 401] on span "For Providers" at bounding box center [913, 405] width 39 height 8
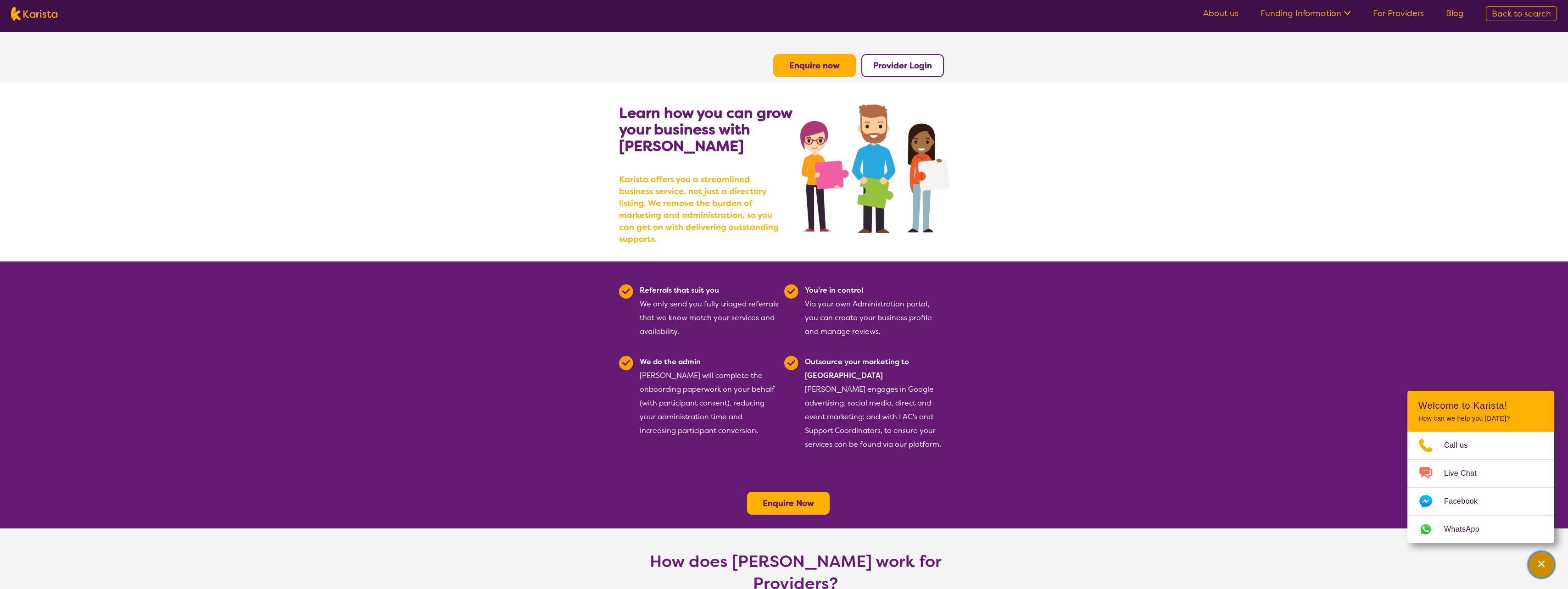
click at [1540, 564] on icon "Channel Menu" at bounding box center [1541, 563] width 9 height 9
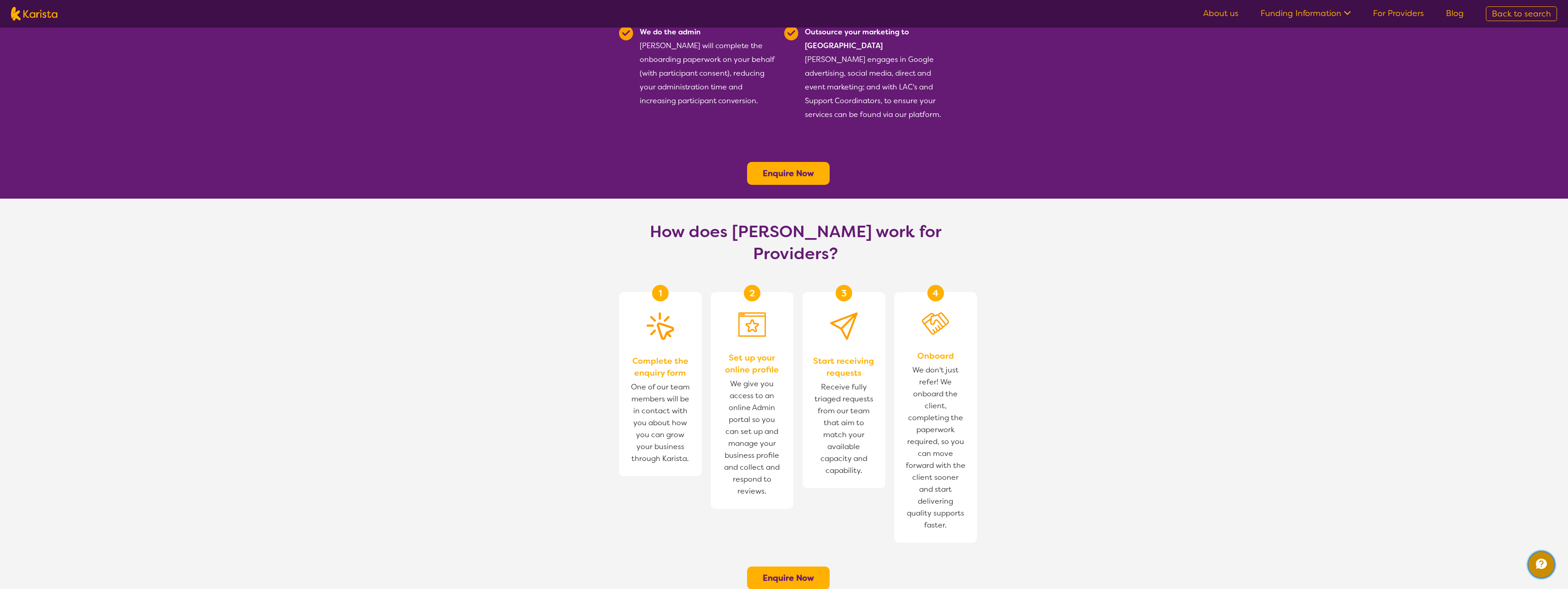
scroll to position [367, 0]
